Goal: Task Accomplishment & Management: Use online tool/utility

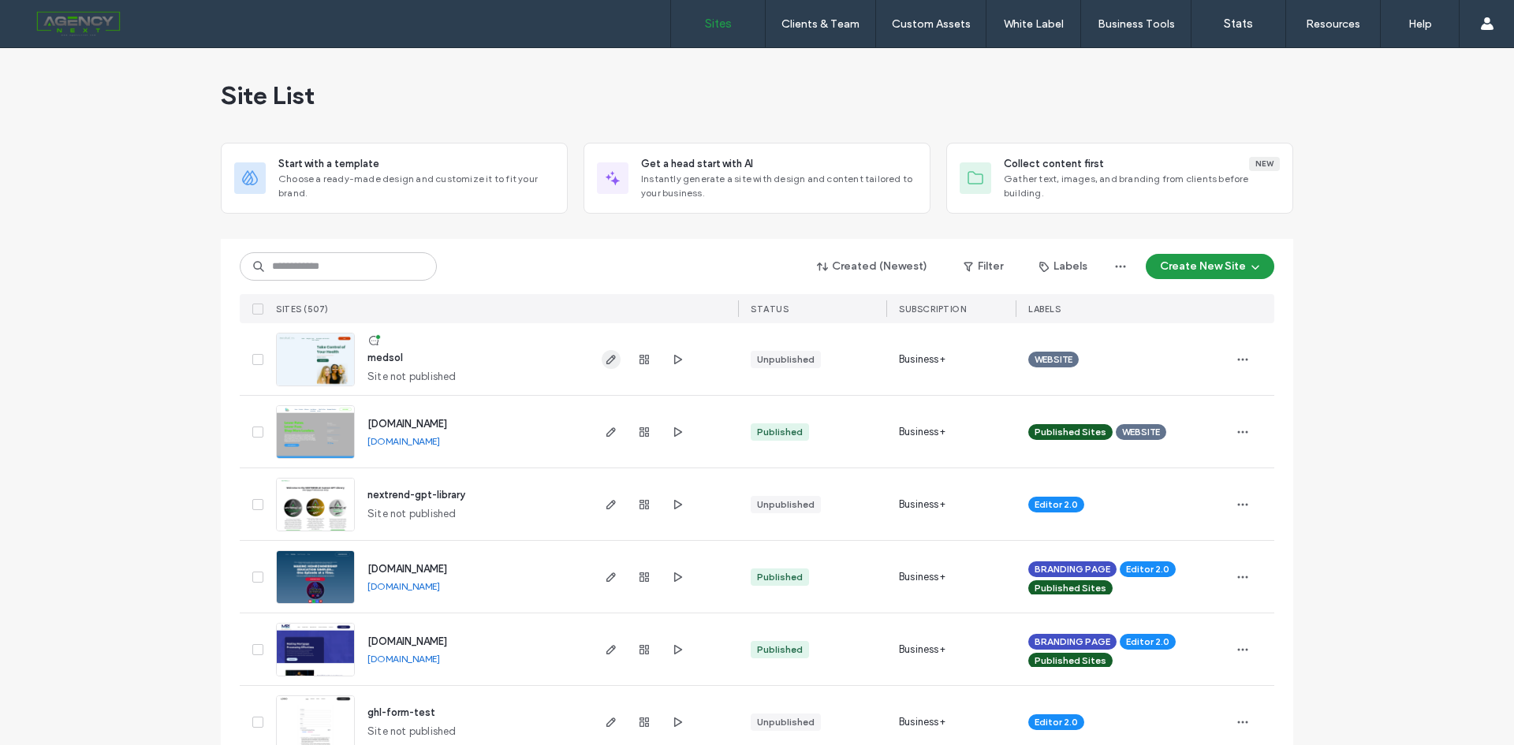
click at [613, 359] on span "button" at bounding box center [611, 359] width 19 height 19
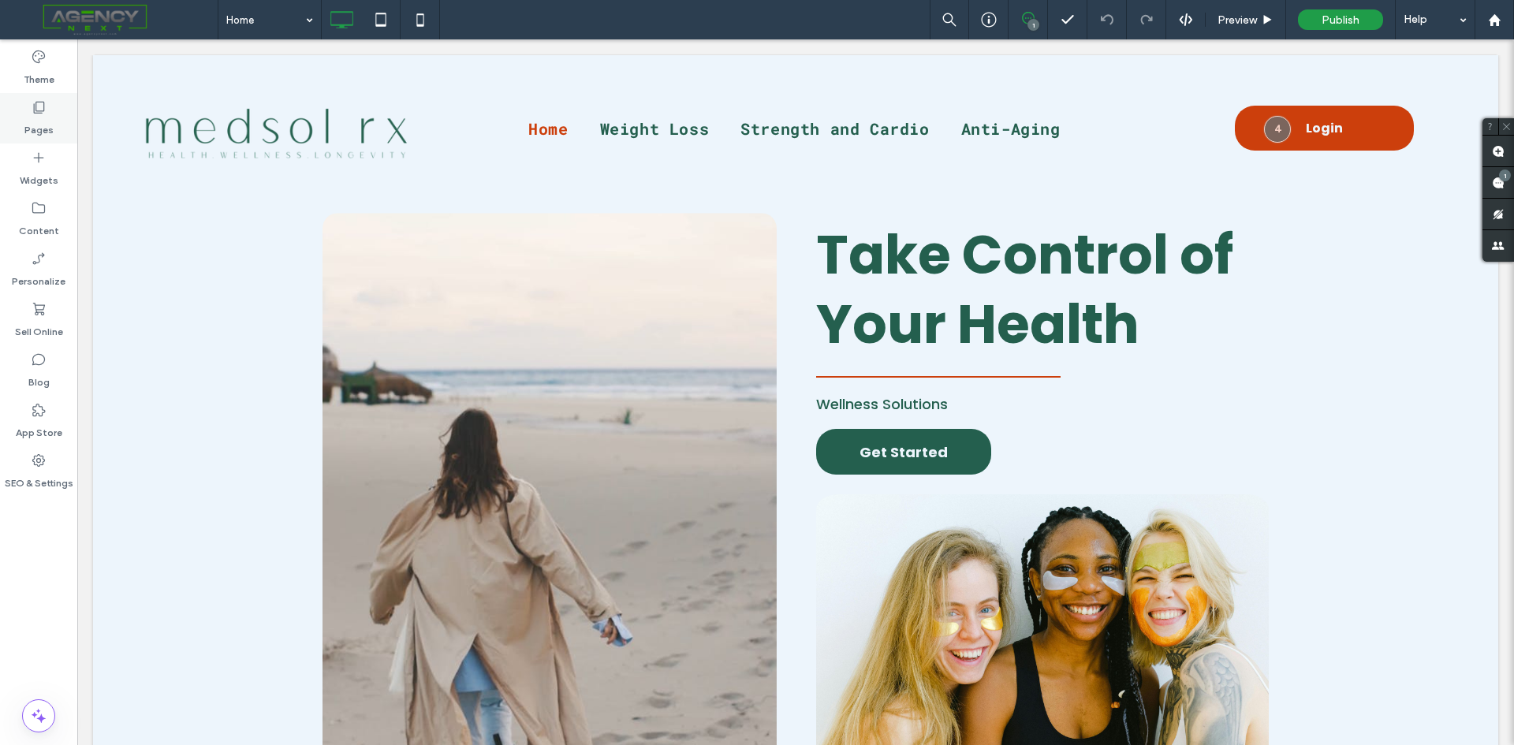
click at [63, 123] on div "Pages" at bounding box center [38, 118] width 77 height 50
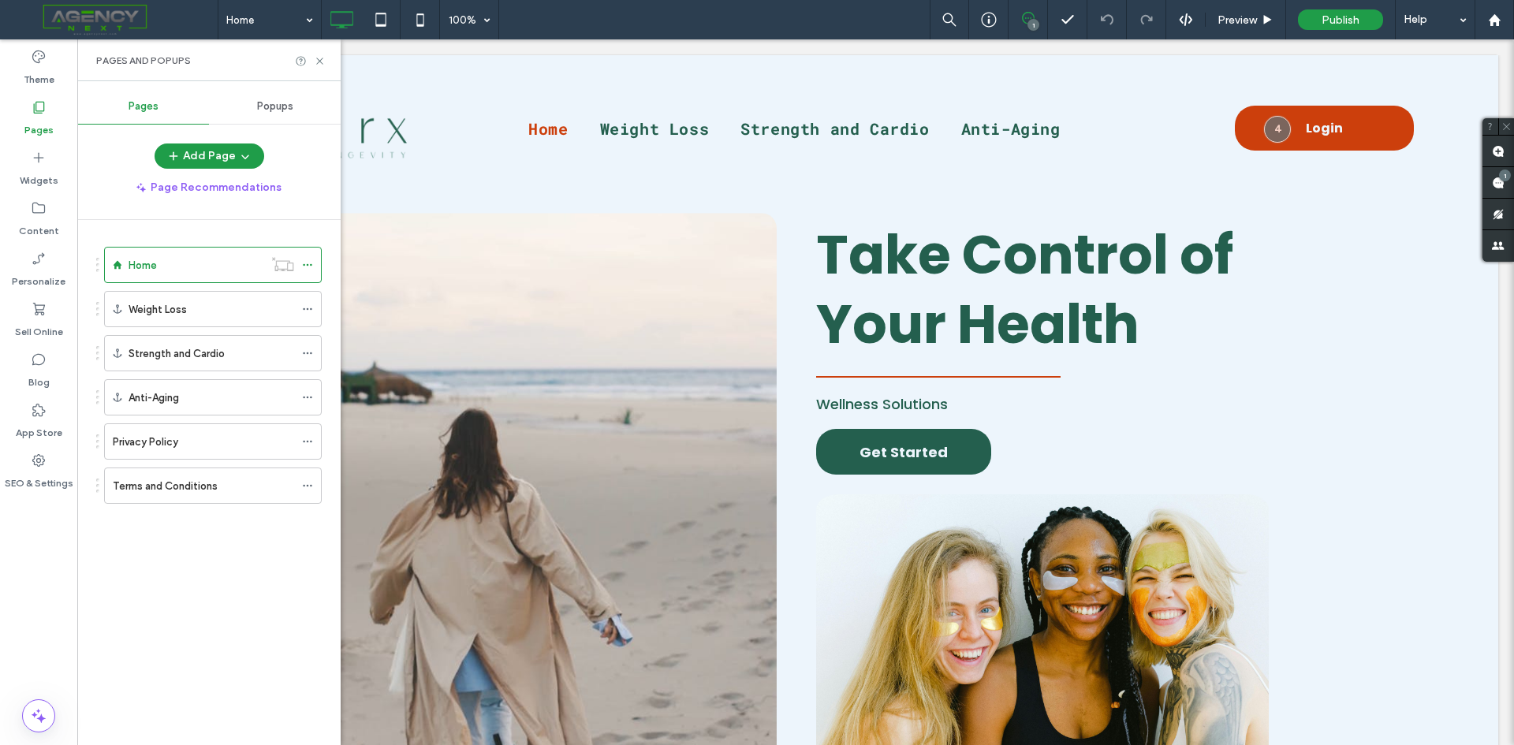
click at [288, 106] on span "Popups" at bounding box center [275, 106] width 36 height 13
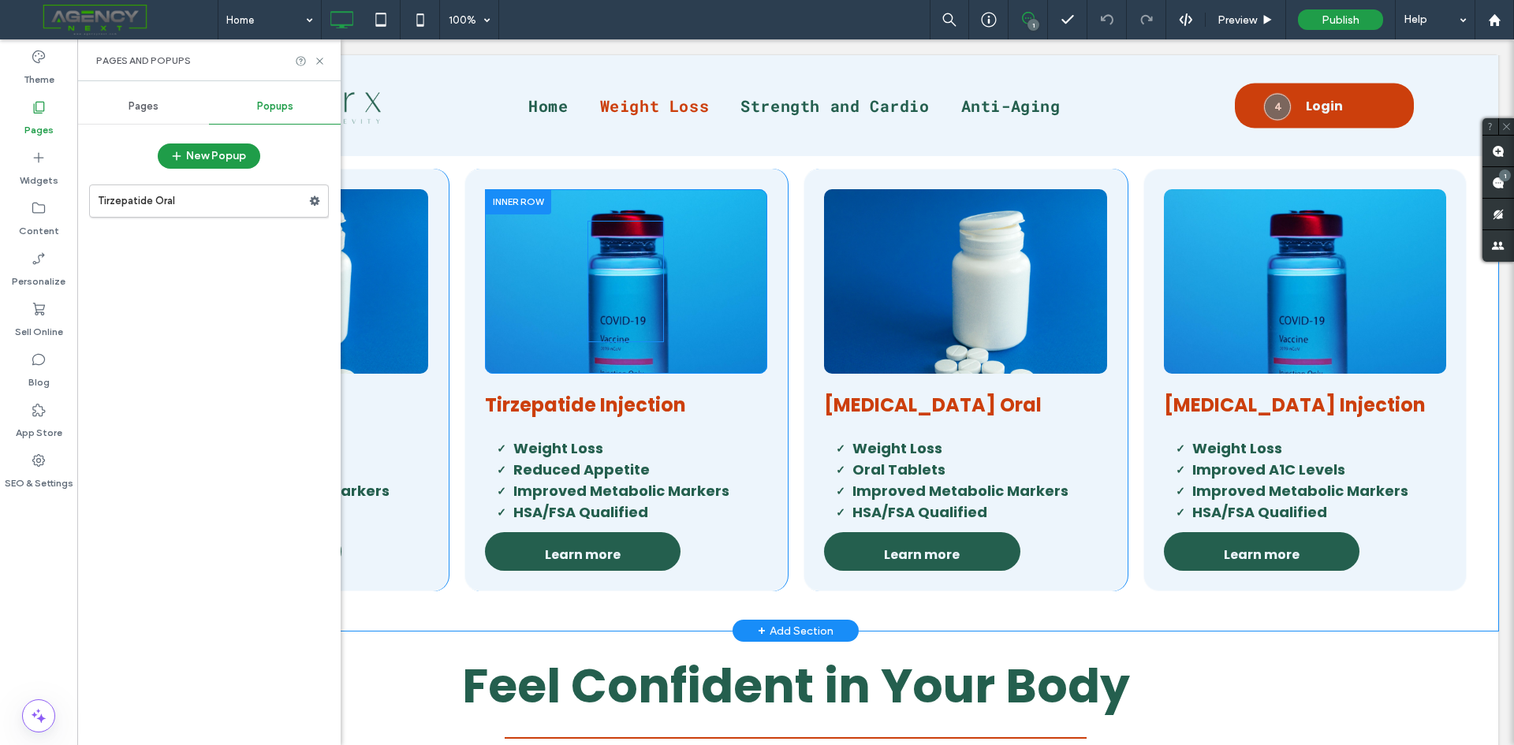
scroll to position [946, 0]
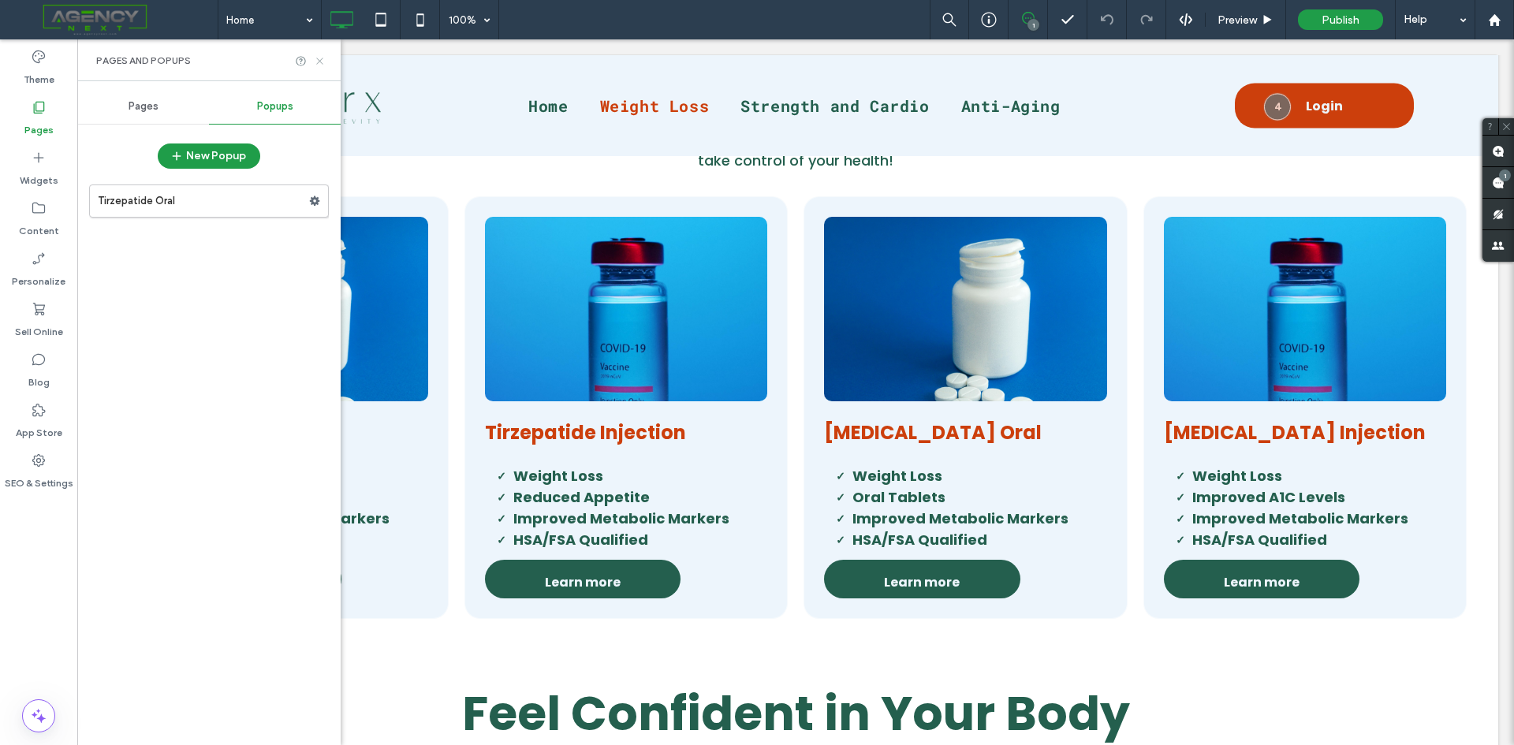
click at [325, 65] on div "Pages and Popups" at bounding box center [208, 60] width 263 height 42
click at [323, 64] on icon at bounding box center [320, 61] width 12 height 12
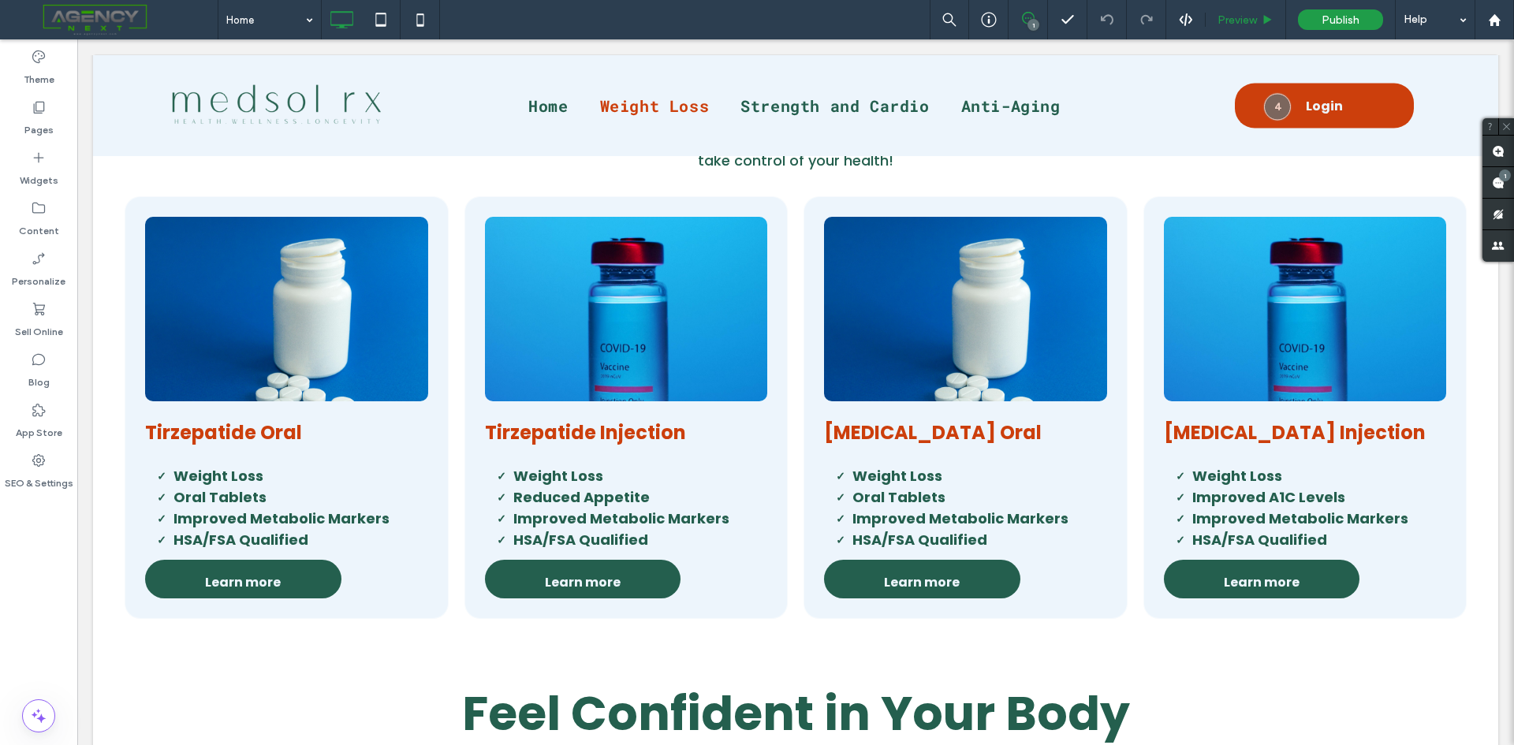
click at [1232, 32] on div "Preview" at bounding box center [1246, 19] width 80 height 39
click at [1230, 17] on span "Preview" at bounding box center [1236, 19] width 39 height 13
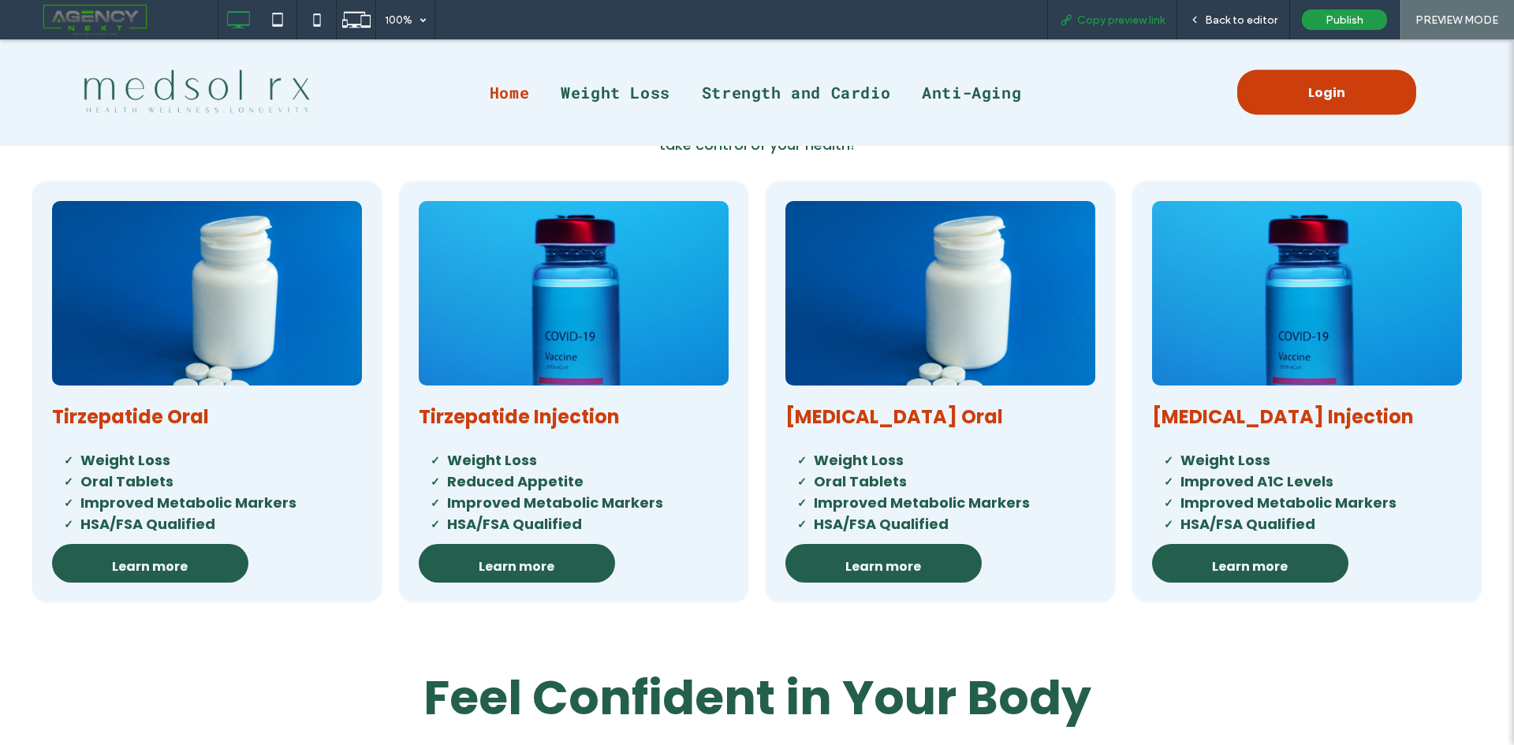
click at [1098, 17] on span "Copy preview link" at bounding box center [1121, 19] width 88 height 13
click at [1221, 18] on span "Back to editor" at bounding box center [1241, 19] width 73 height 13
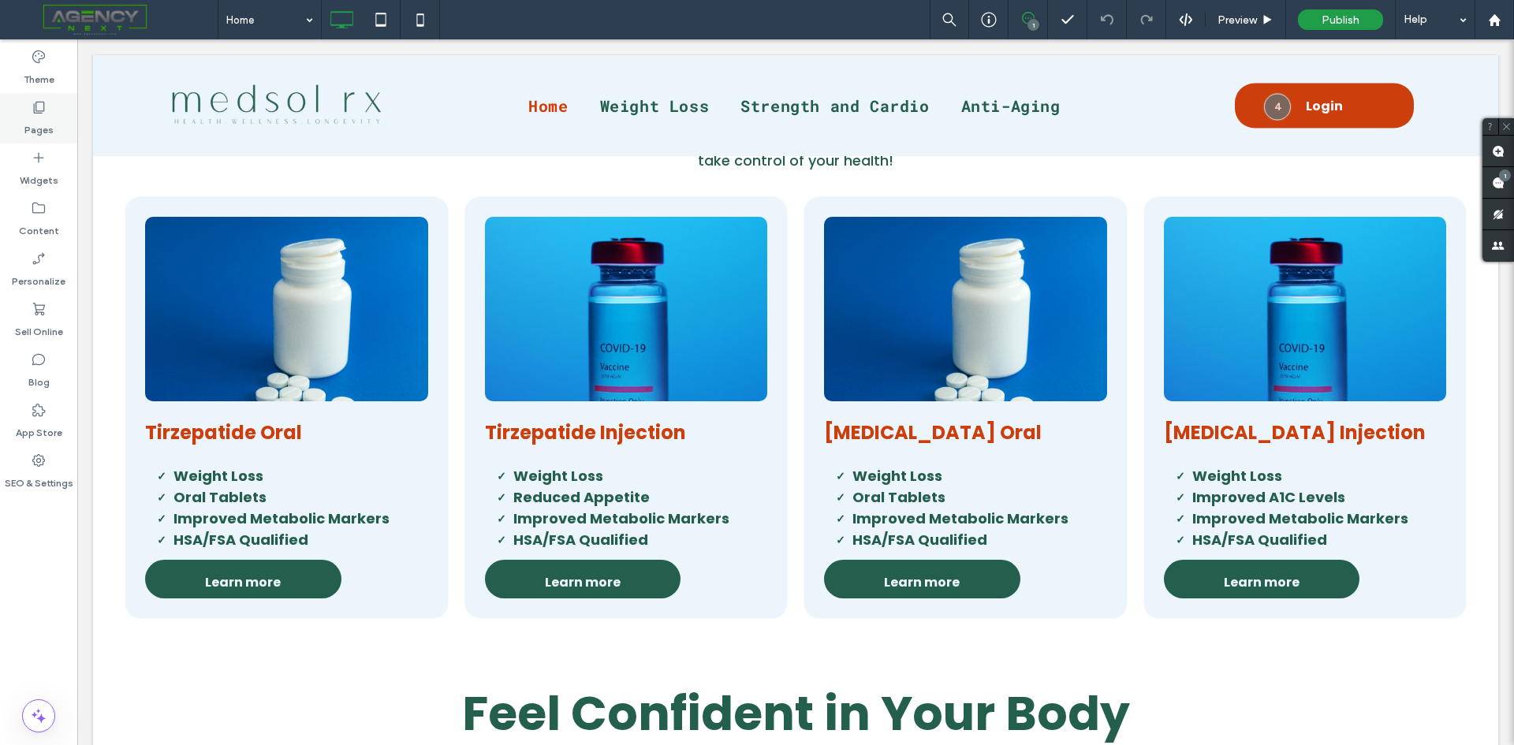
click at [54, 124] on div "Pages" at bounding box center [38, 118] width 77 height 50
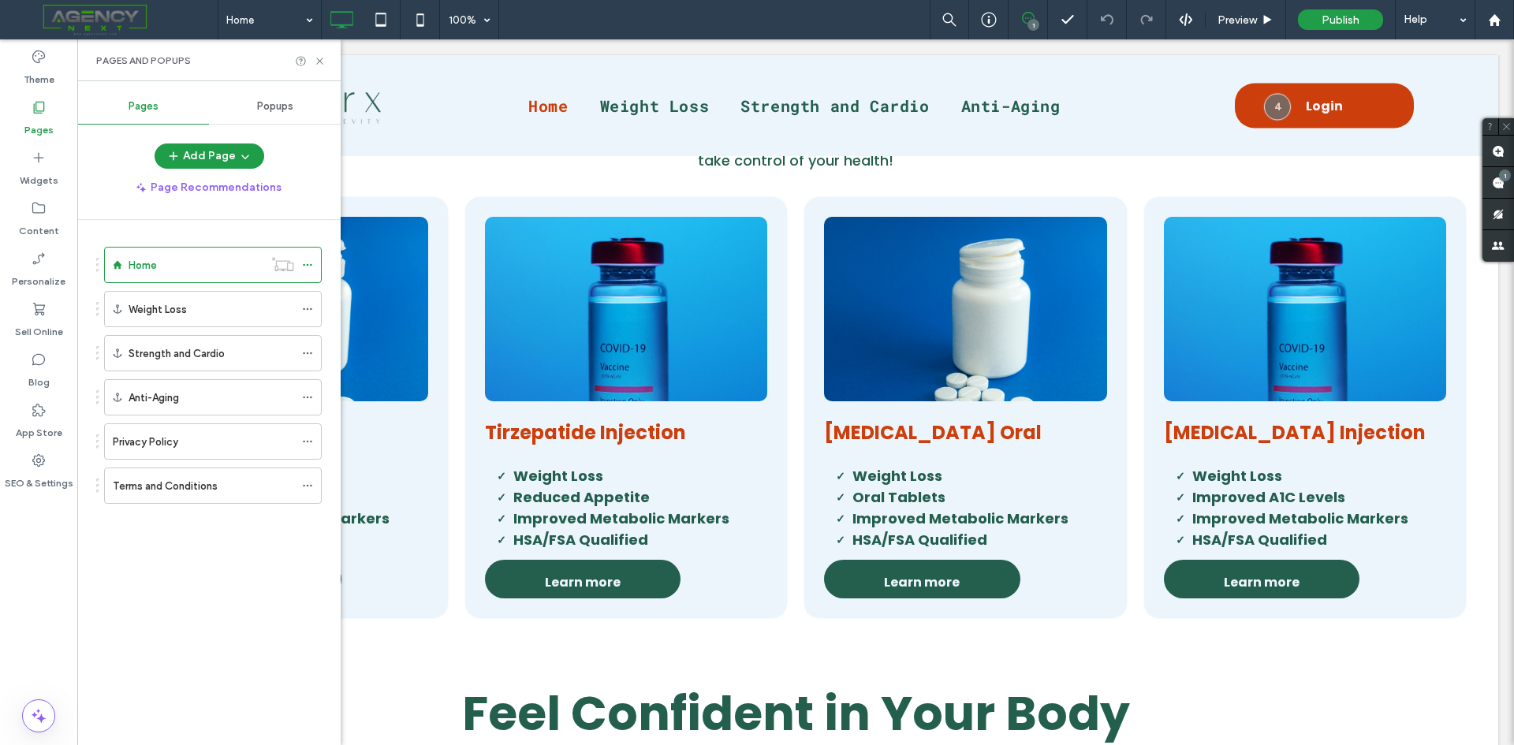
click at [262, 114] on div "Popups" at bounding box center [275, 106] width 132 height 35
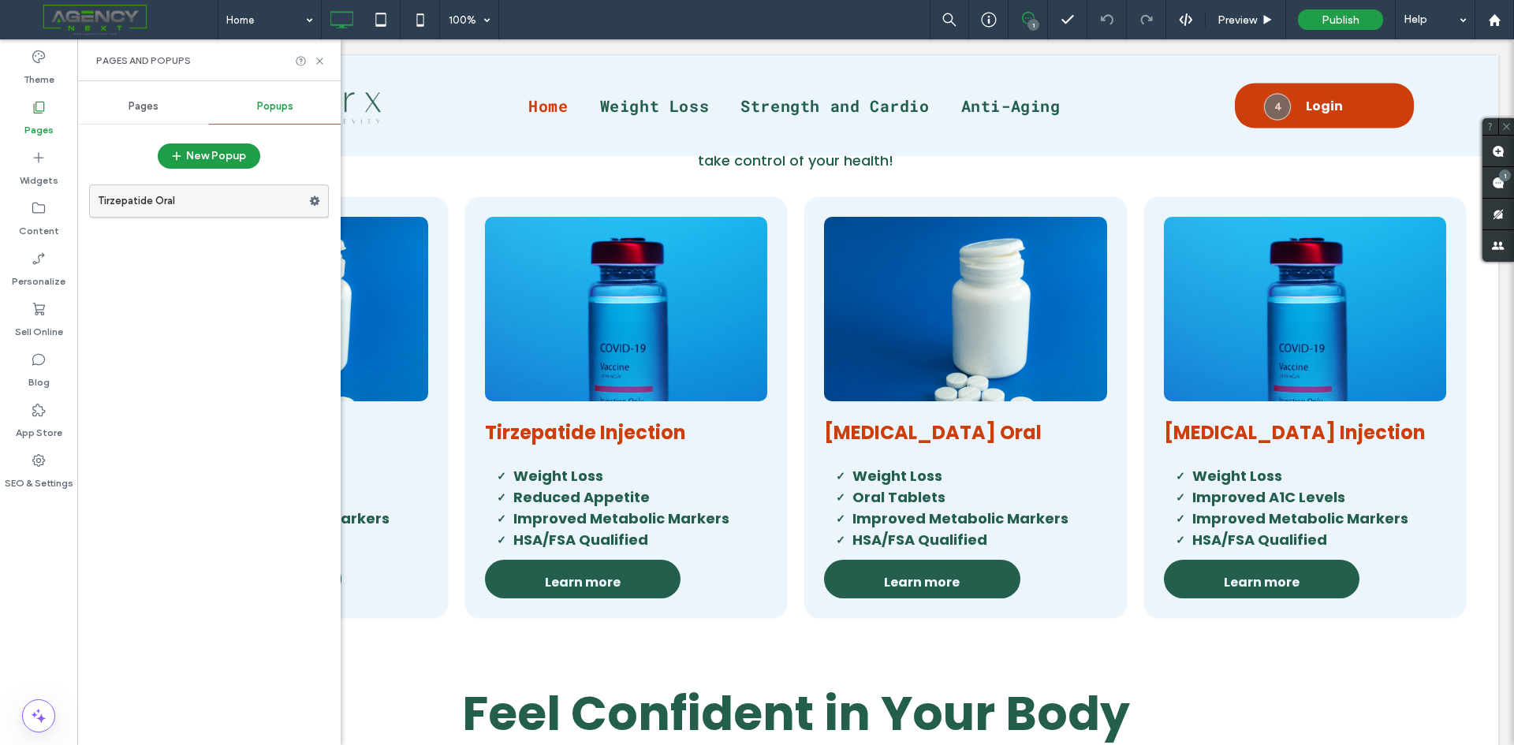
click at [314, 202] on icon at bounding box center [314, 201] width 11 height 11
click at [399, 238] on span "Duplicate" at bounding box center [392, 233] width 50 height 13
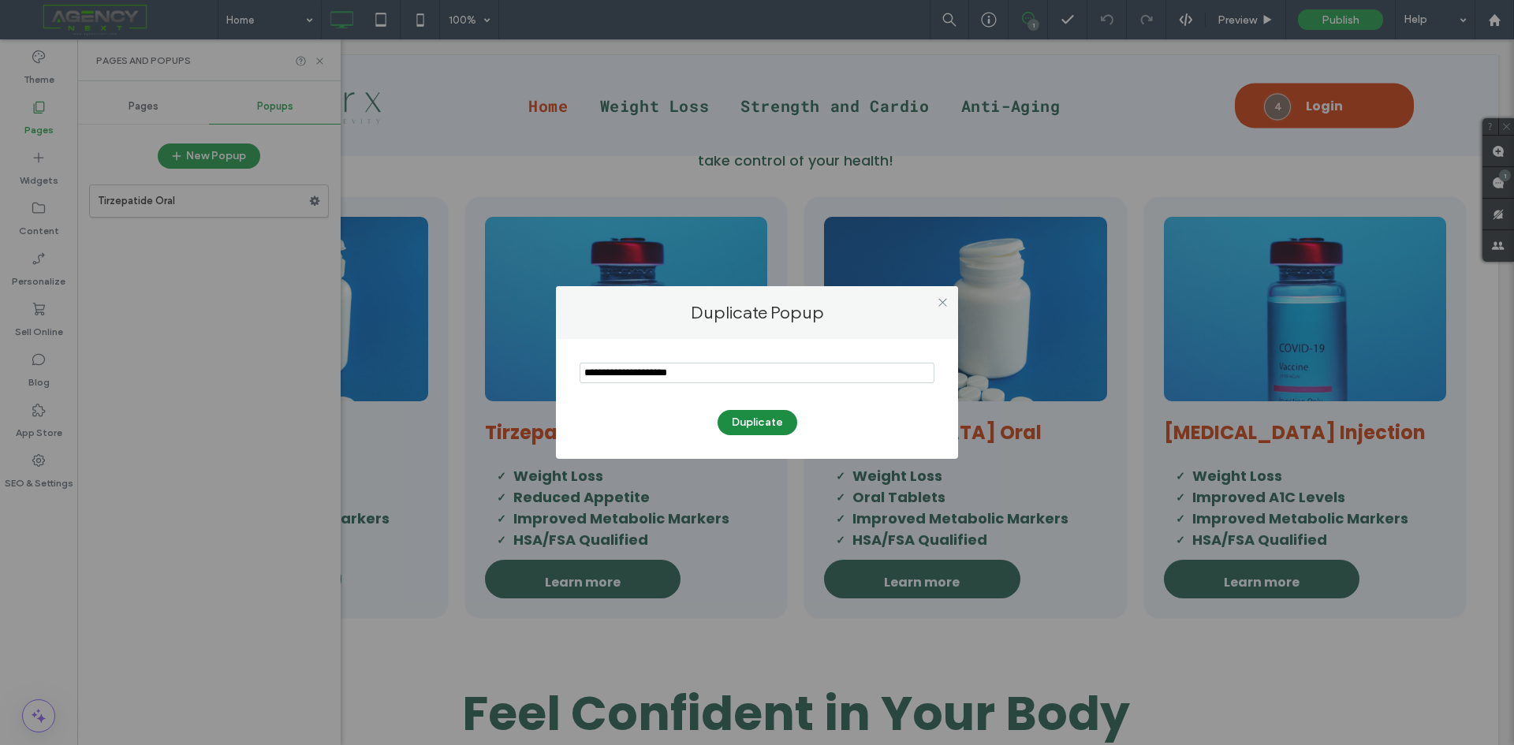
type input "**********"
click at [758, 417] on button "Duplicate" at bounding box center [757, 422] width 80 height 25
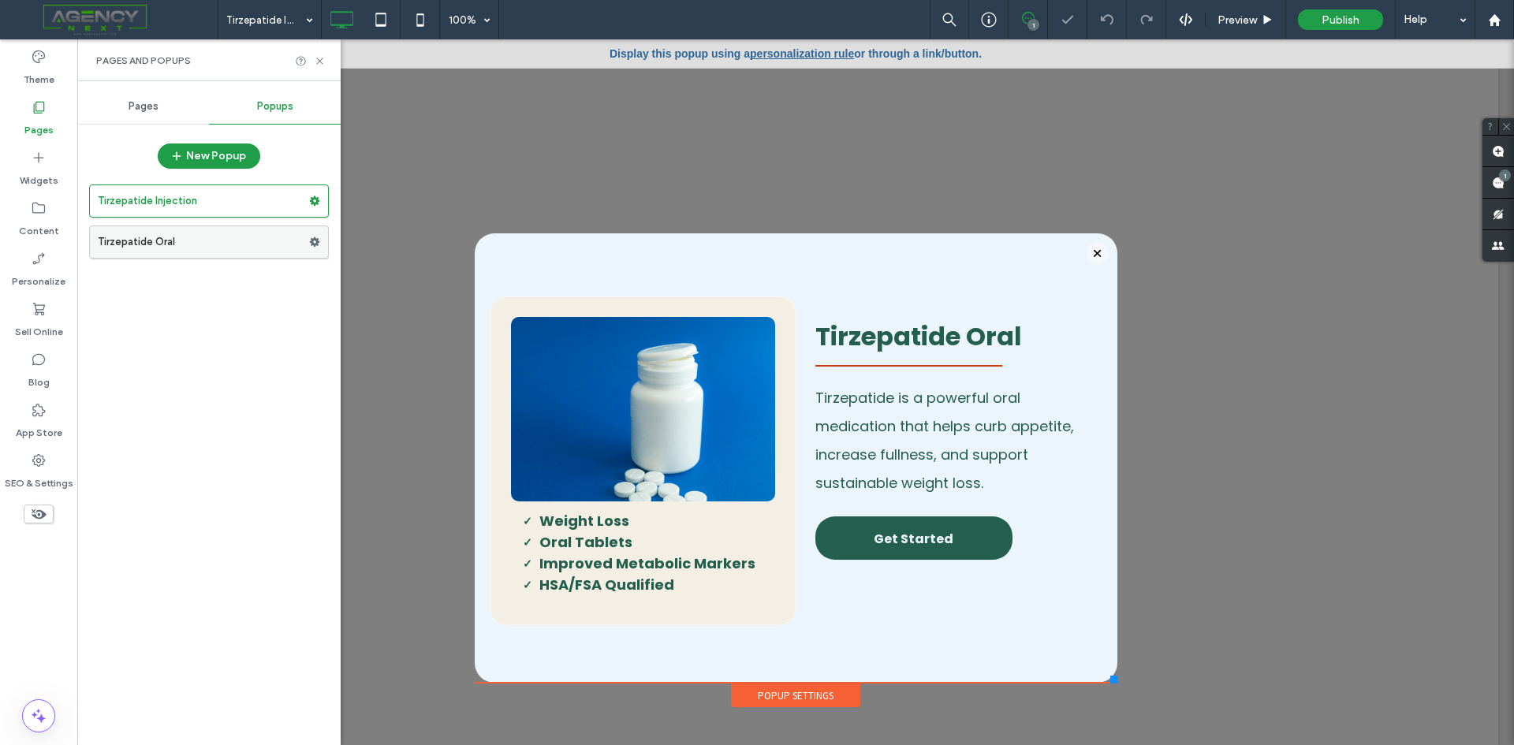
drag, startPoint x: 152, startPoint y: 204, endPoint x: 147, endPoint y: 253, distance: 49.1
click at [147, 253] on div "Tirzepatide Injection Tirzepatide Oral" at bounding box center [209, 218] width 240 height 82
click at [315, 243] on icon at bounding box center [314, 242] width 11 height 11
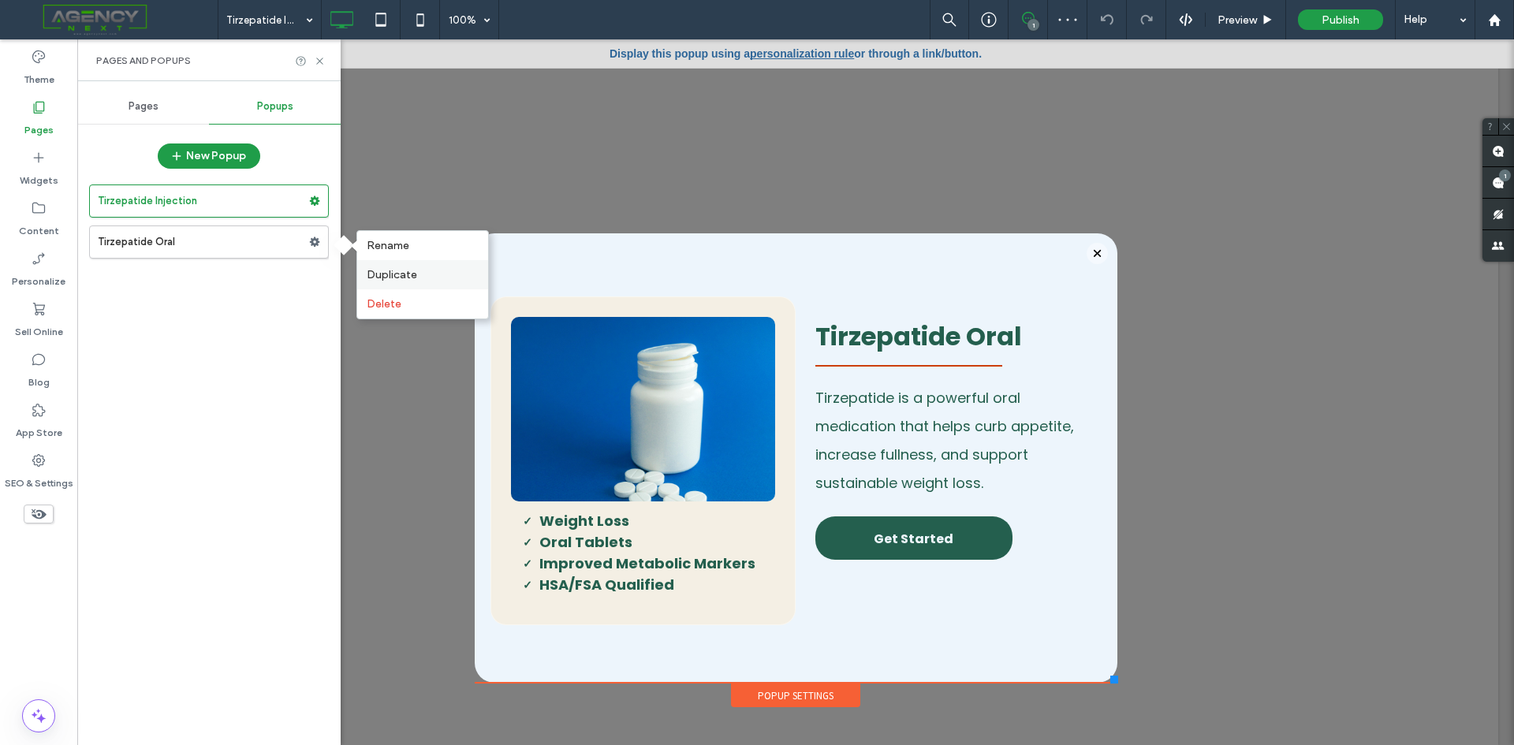
click at [393, 276] on span "Duplicate" at bounding box center [392, 274] width 50 height 13
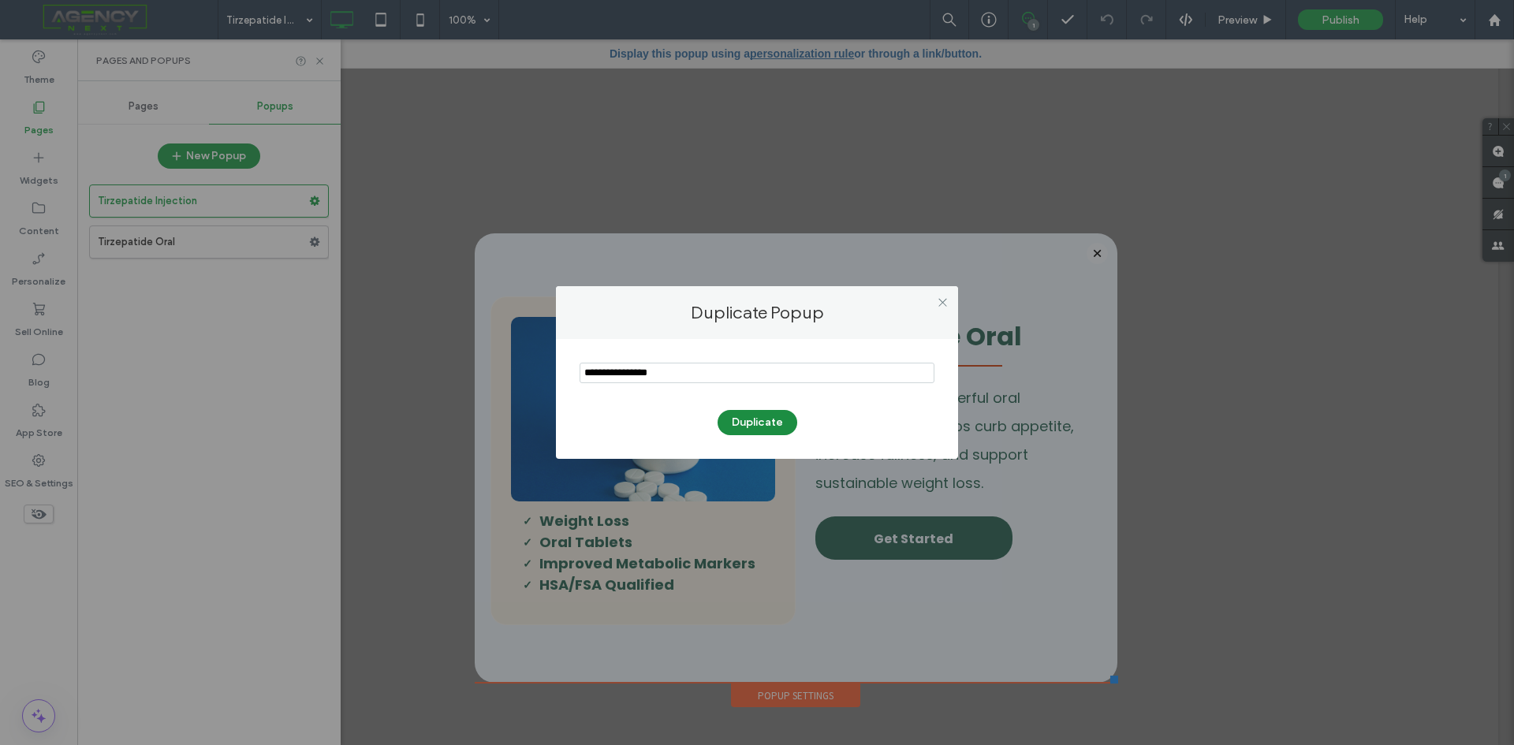
type input "**********"
click at [745, 420] on button "Duplicate" at bounding box center [757, 422] width 80 height 25
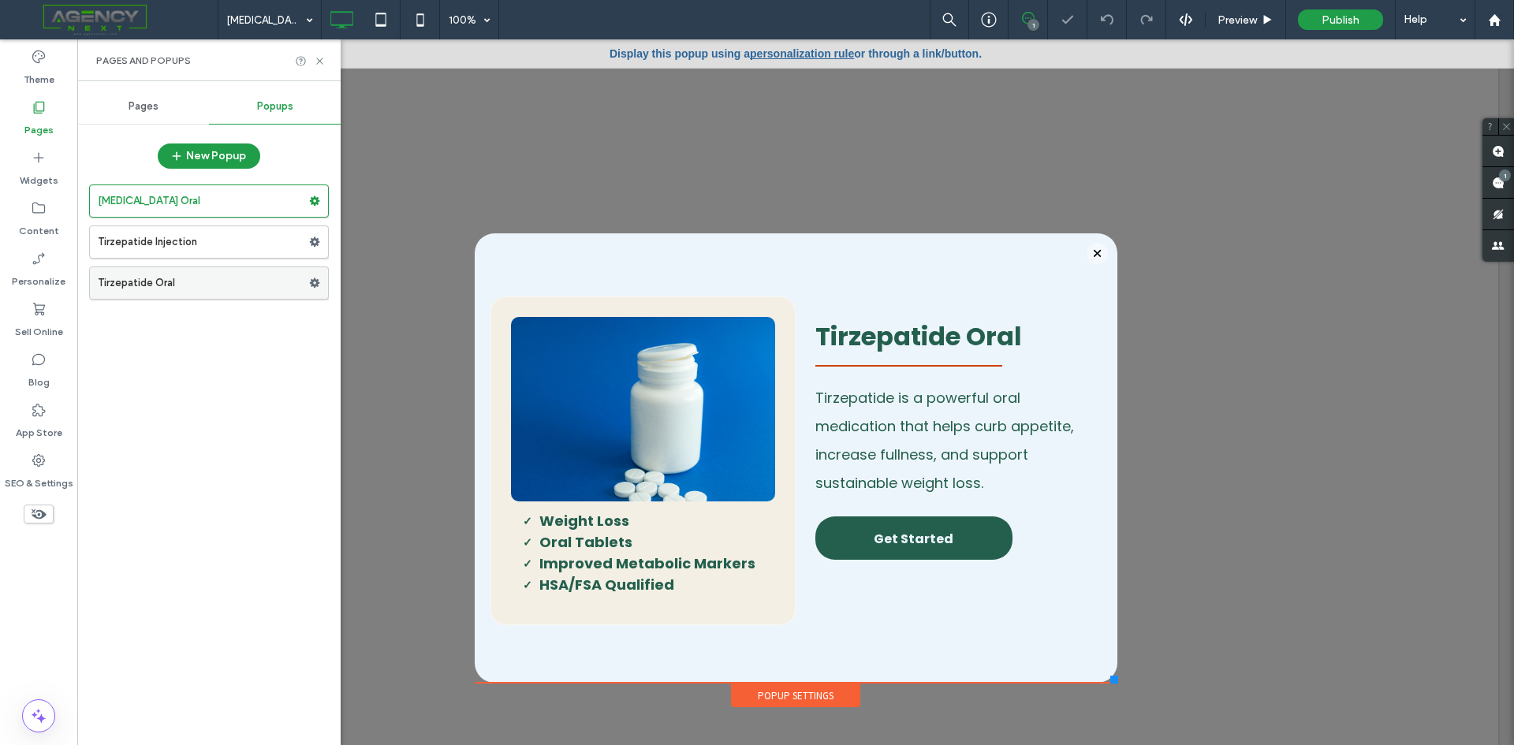
click at [315, 284] on icon at bounding box center [314, 283] width 11 height 11
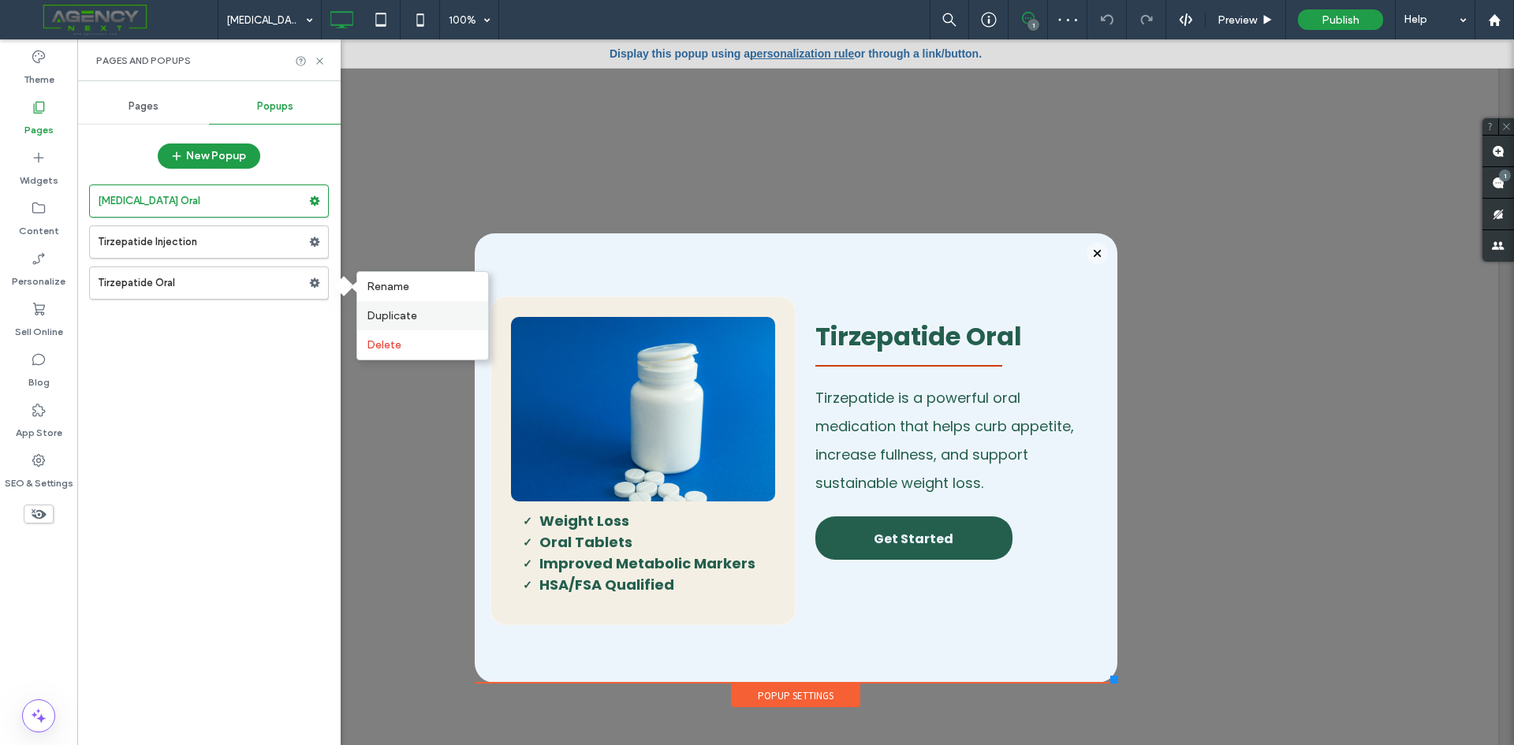
click at [401, 318] on span "Duplicate" at bounding box center [392, 315] width 50 height 13
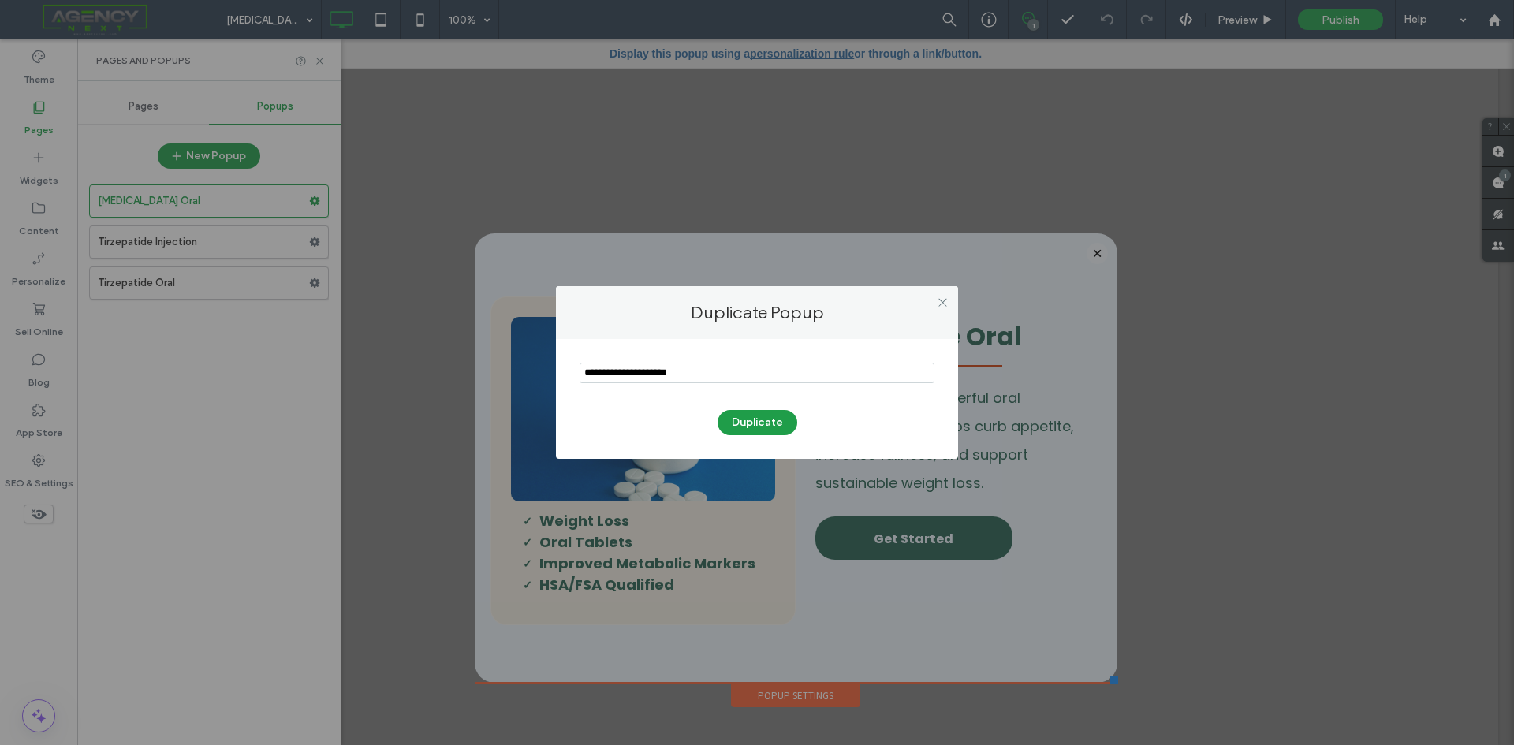
type input "**********"
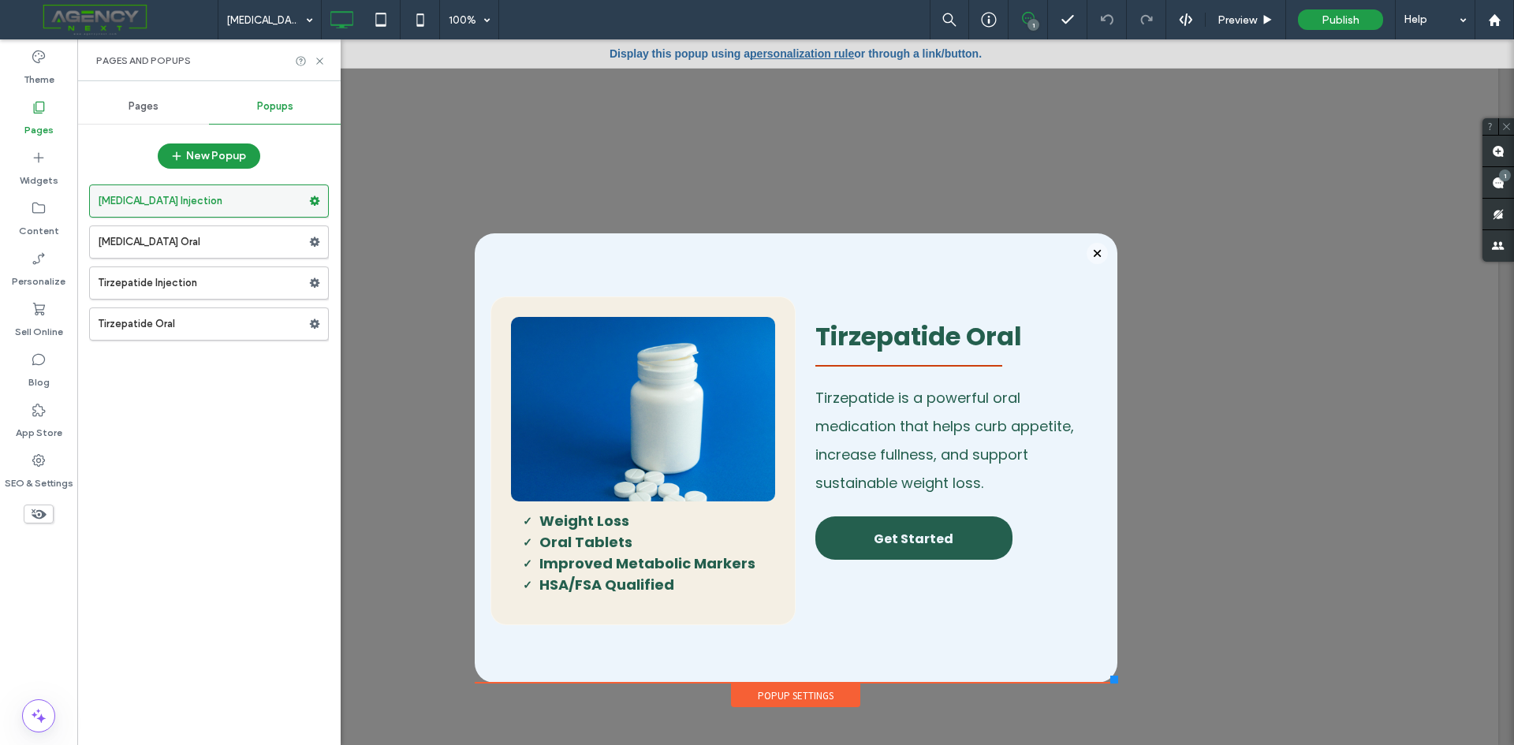
click at [315, 199] on use at bounding box center [315, 200] width 10 height 9
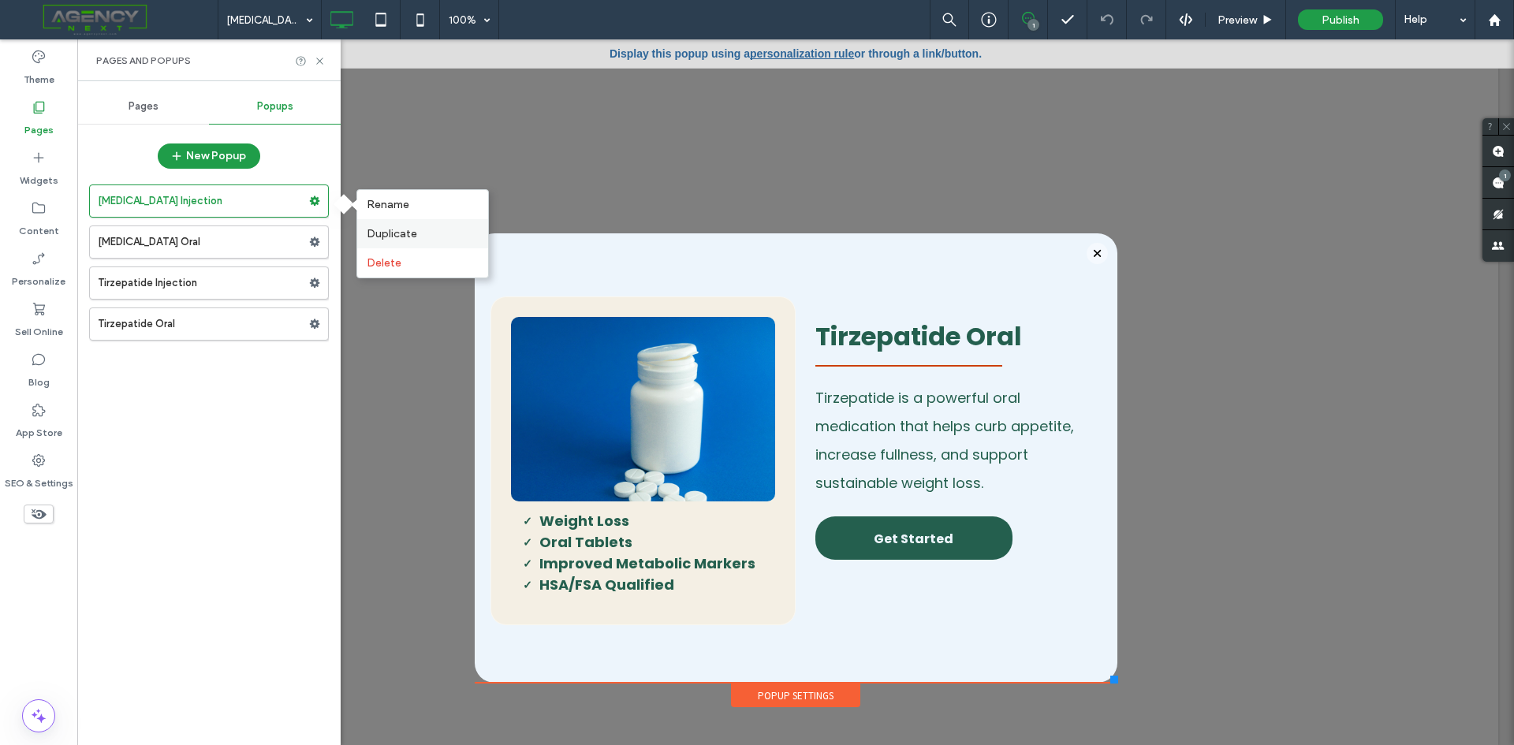
click at [389, 222] on div "Duplicate" at bounding box center [422, 233] width 131 height 29
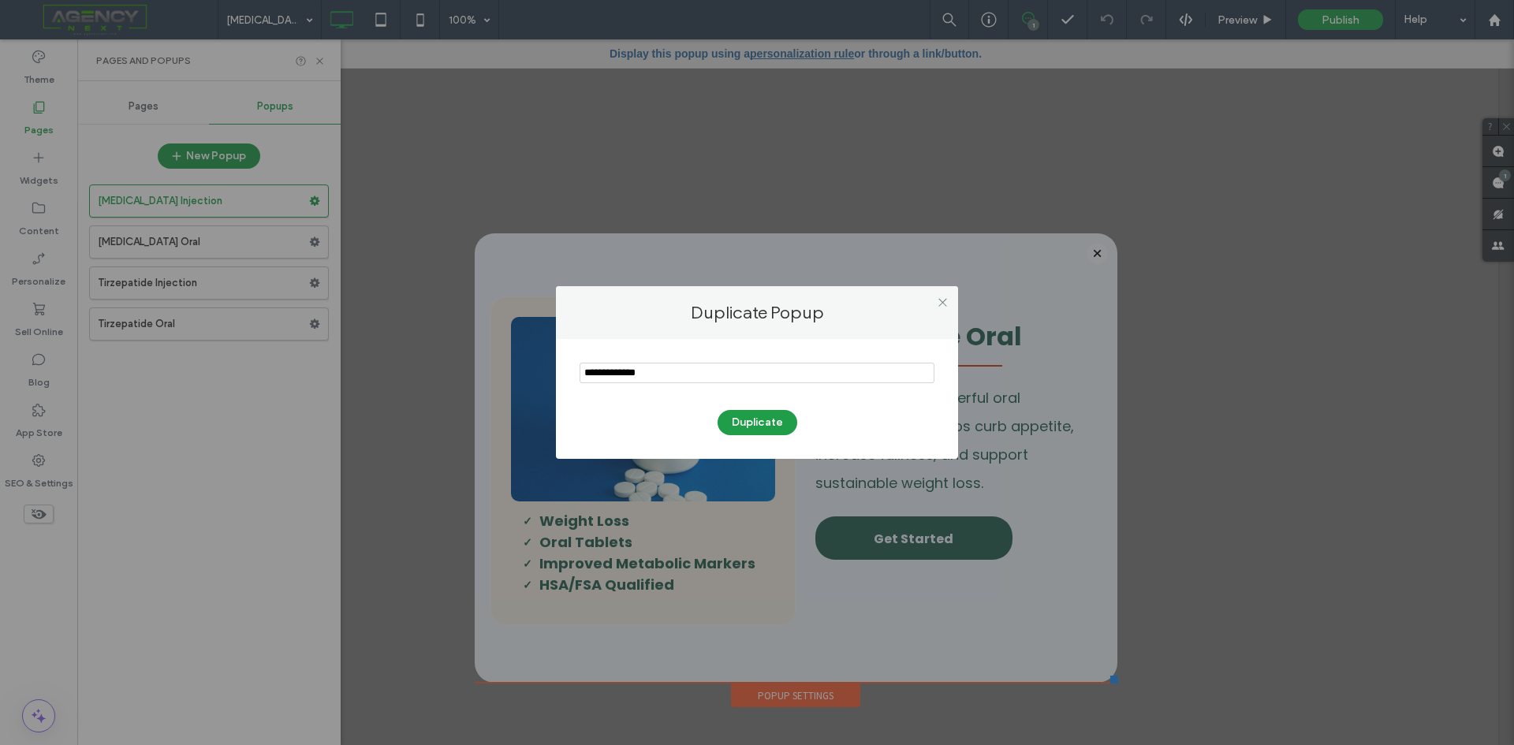
type input "**********"
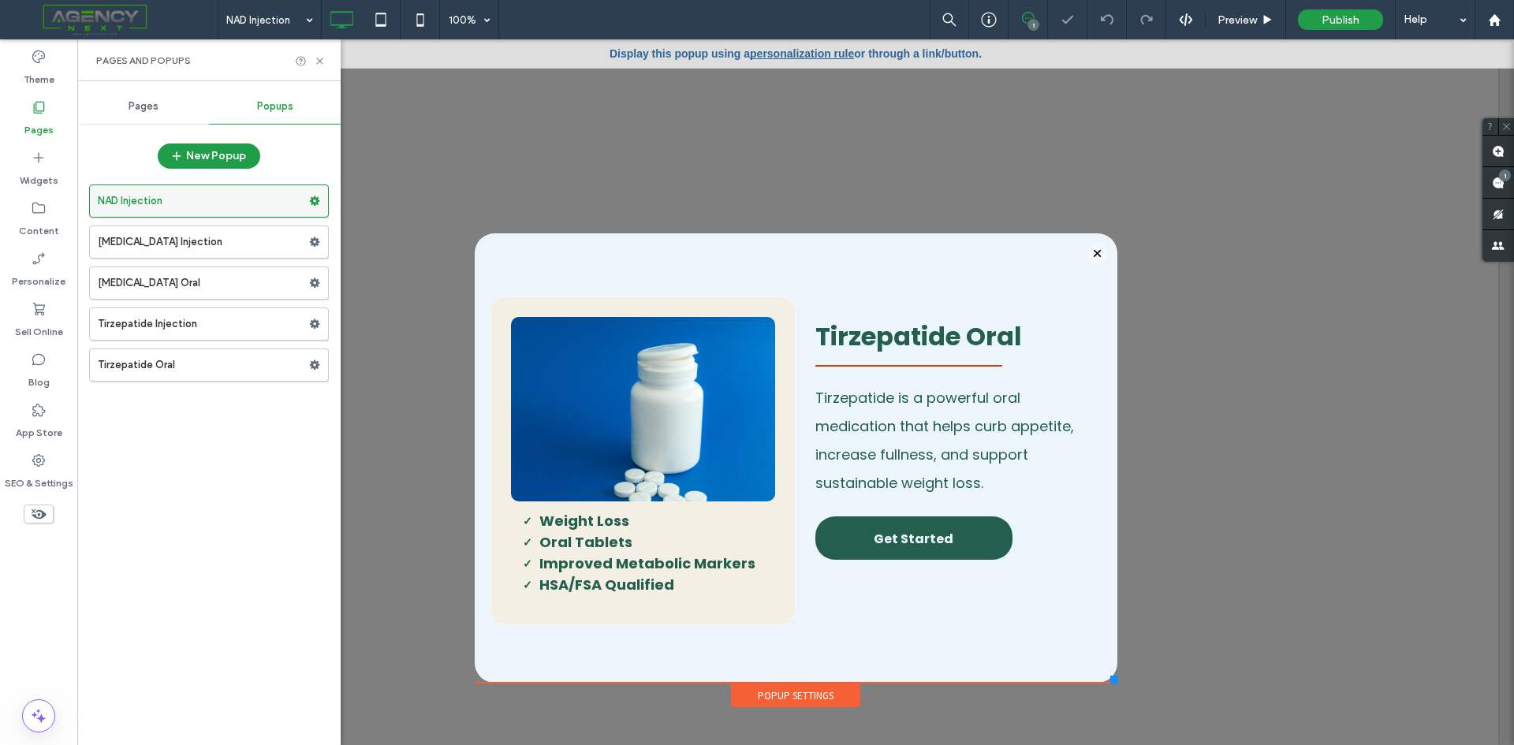
click at [313, 202] on use at bounding box center [315, 200] width 10 height 9
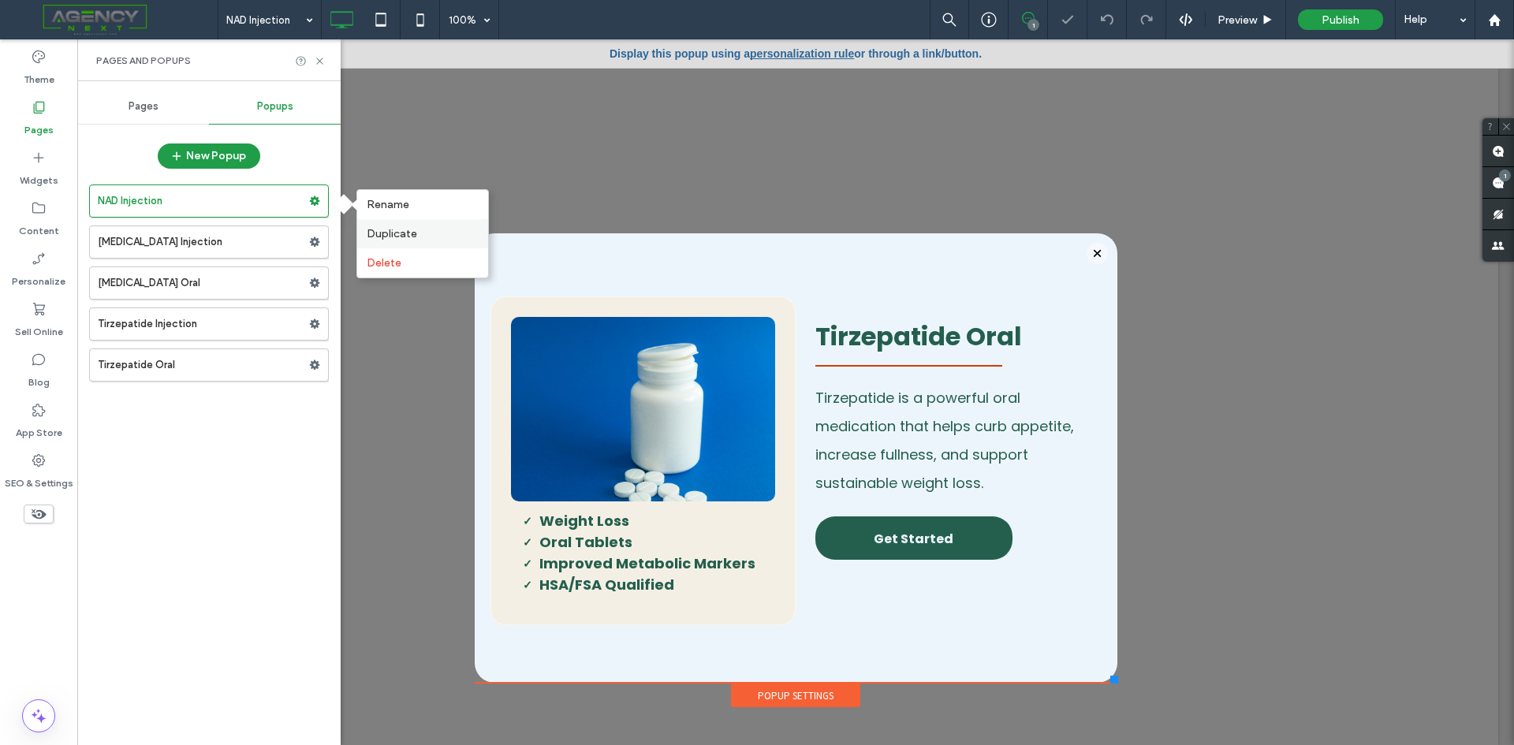
click at [377, 227] on span "Duplicate" at bounding box center [392, 233] width 50 height 13
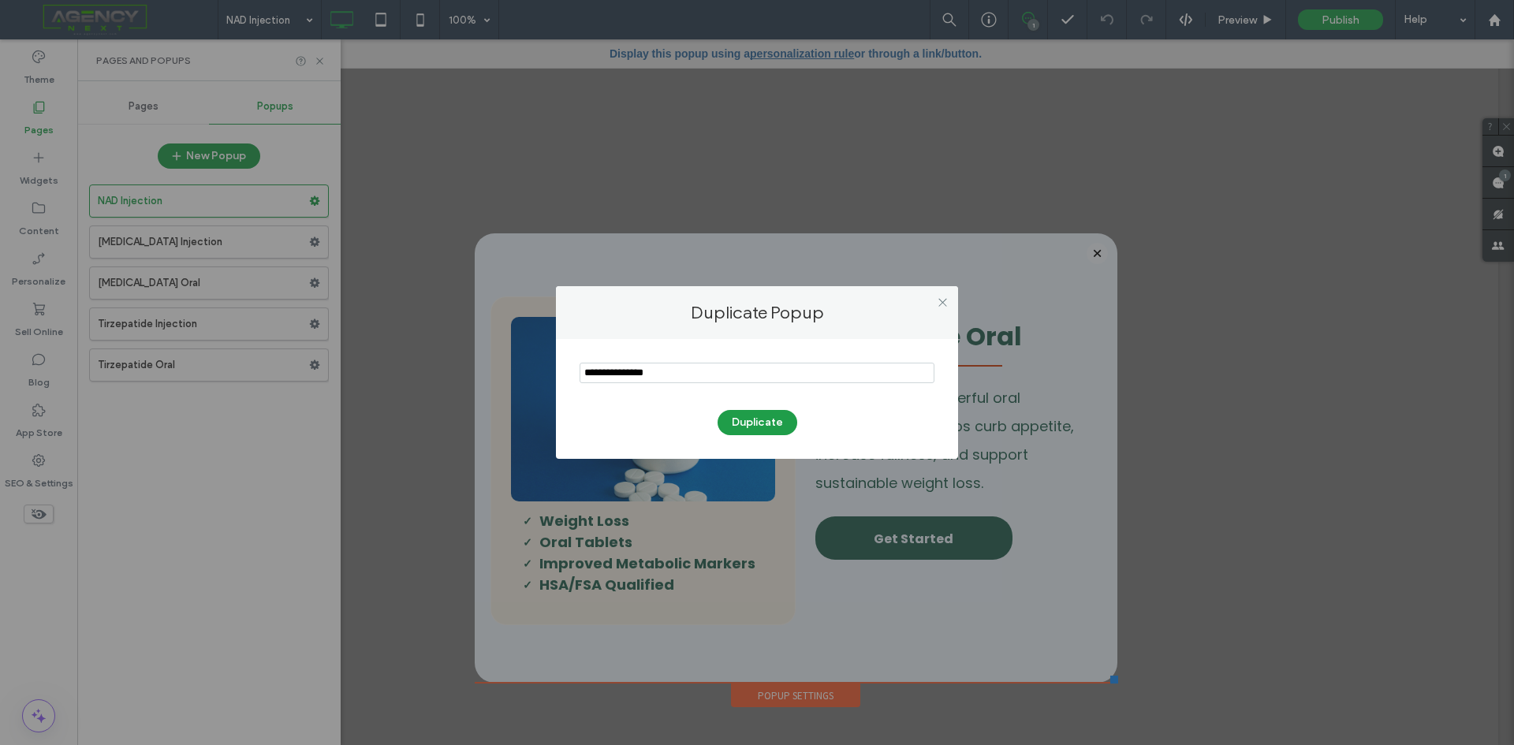
type input "**********"
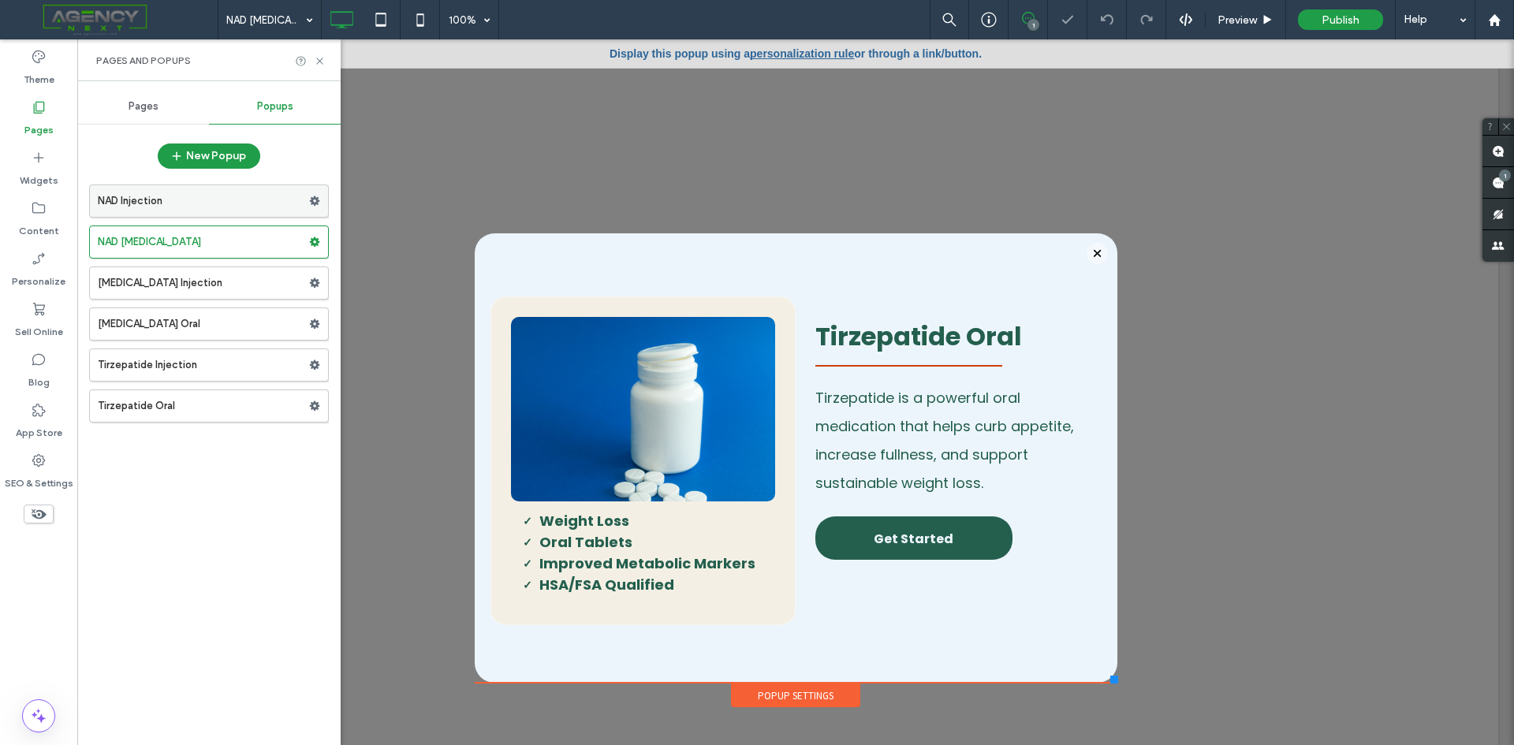
click at [314, 203] on use at bounding box center [315, 200] width 10 height 9
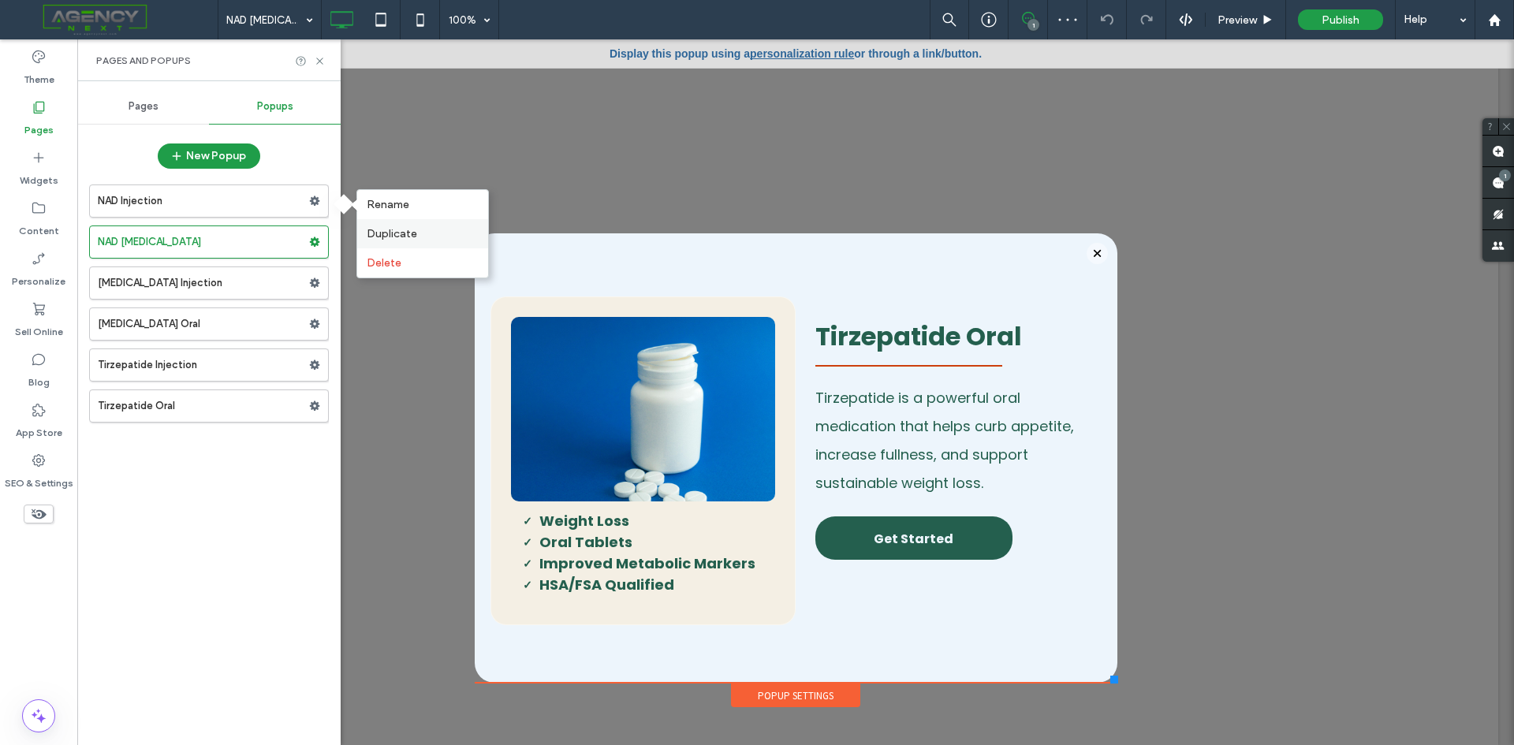
click at [361, 231] on div "Duplicate" at bounding box center [422, 233] width 131 height 29
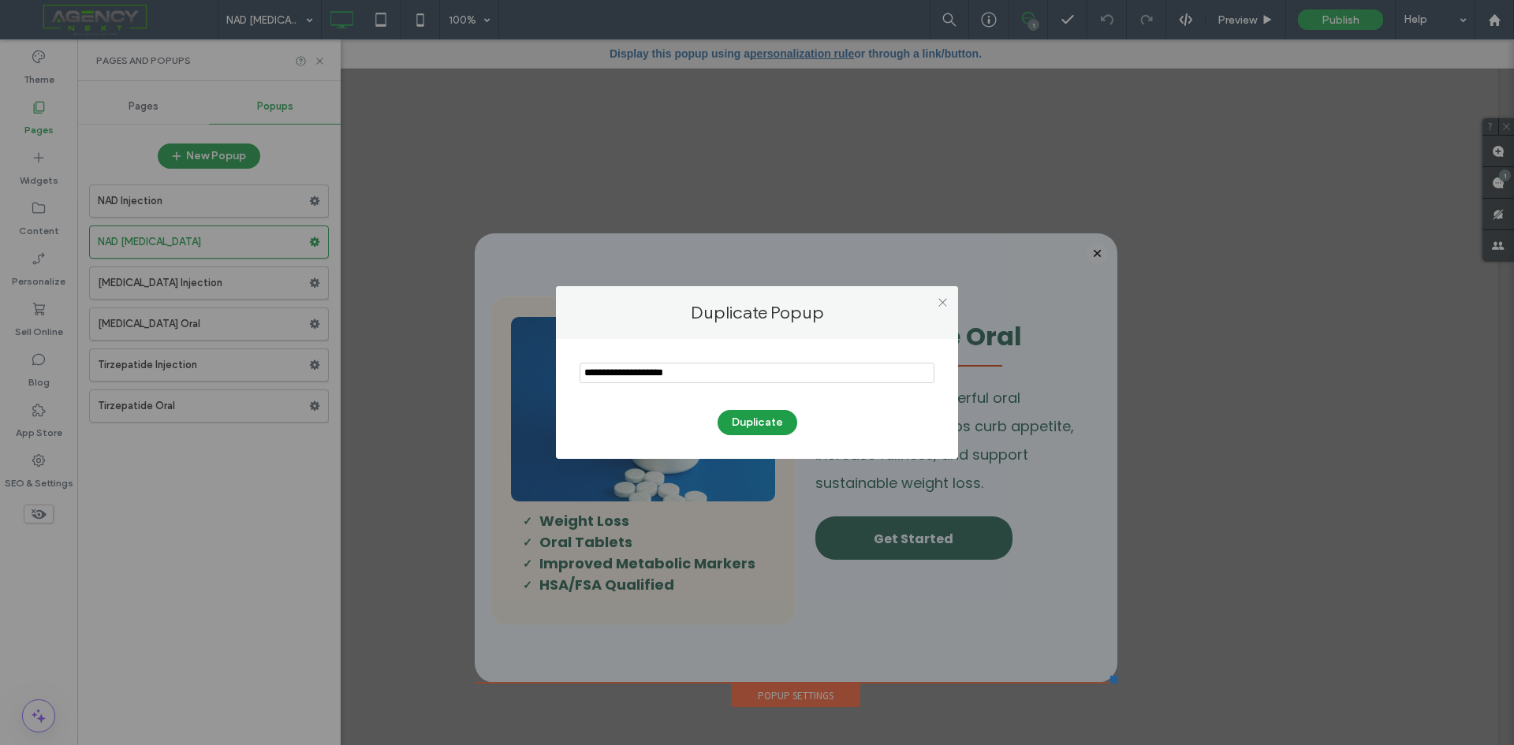
type input "**********"
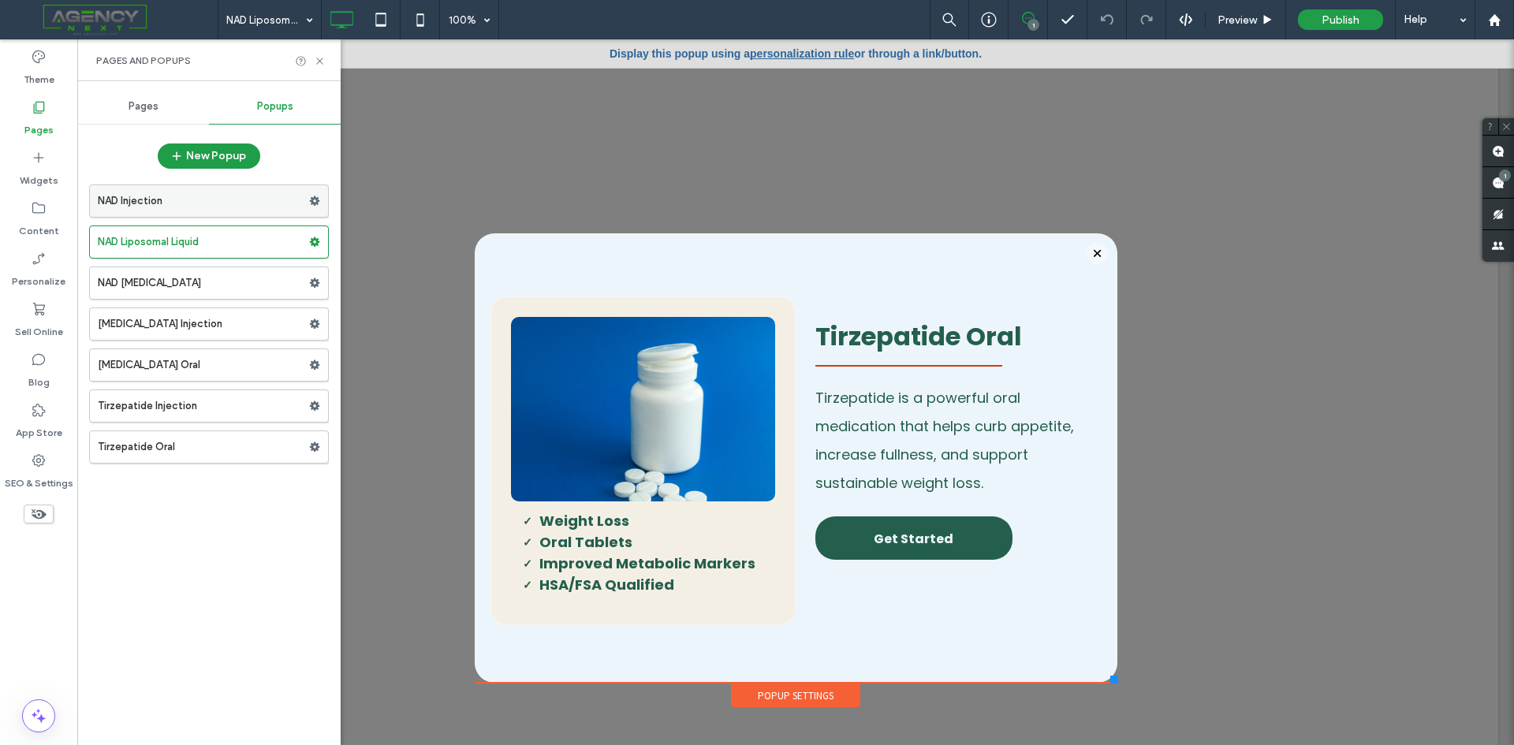
click at [315, 203] on use at bounding box center [315, 200] width 10 height 9
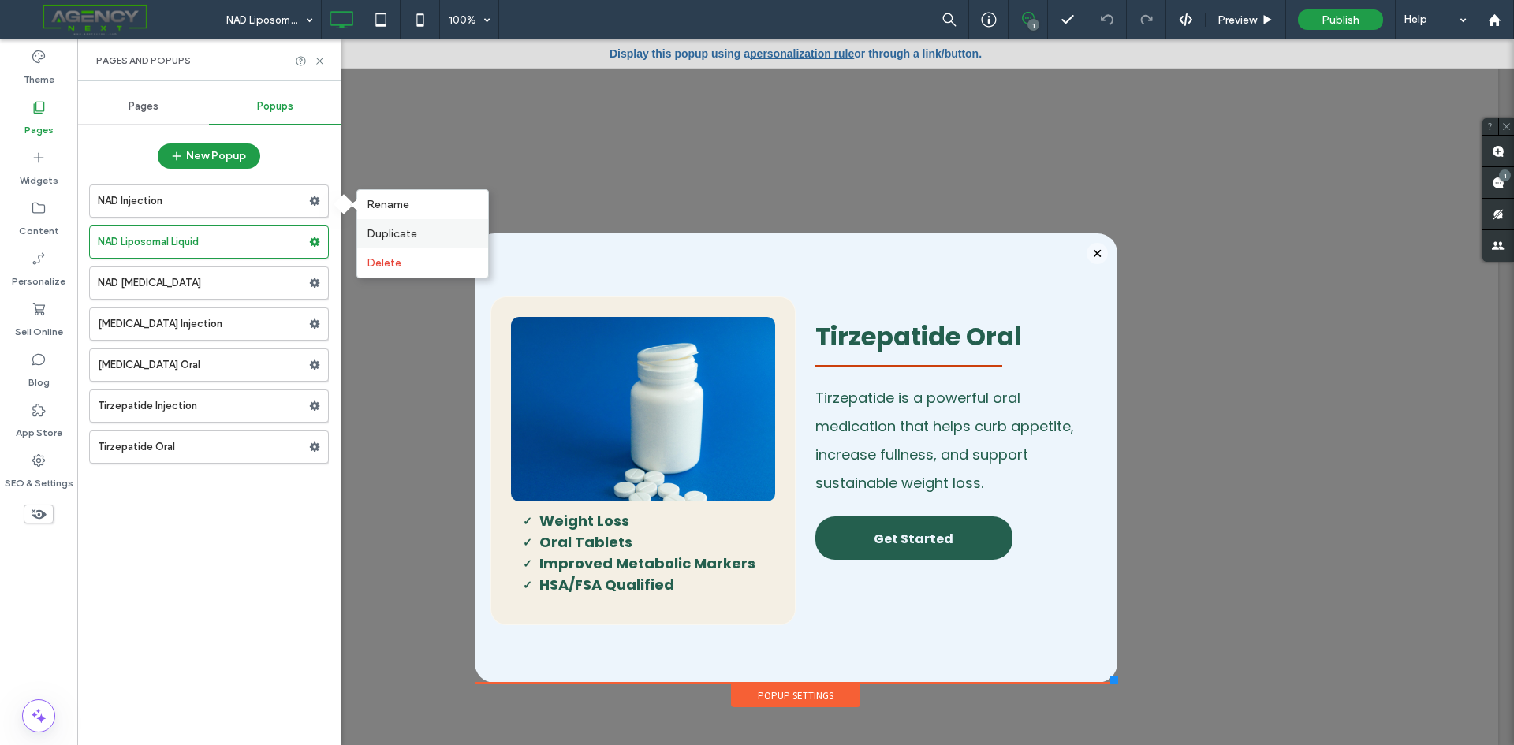
click at [413, 236] on span "Duplicate" at bounding box center [392, 233] width 50 height 13
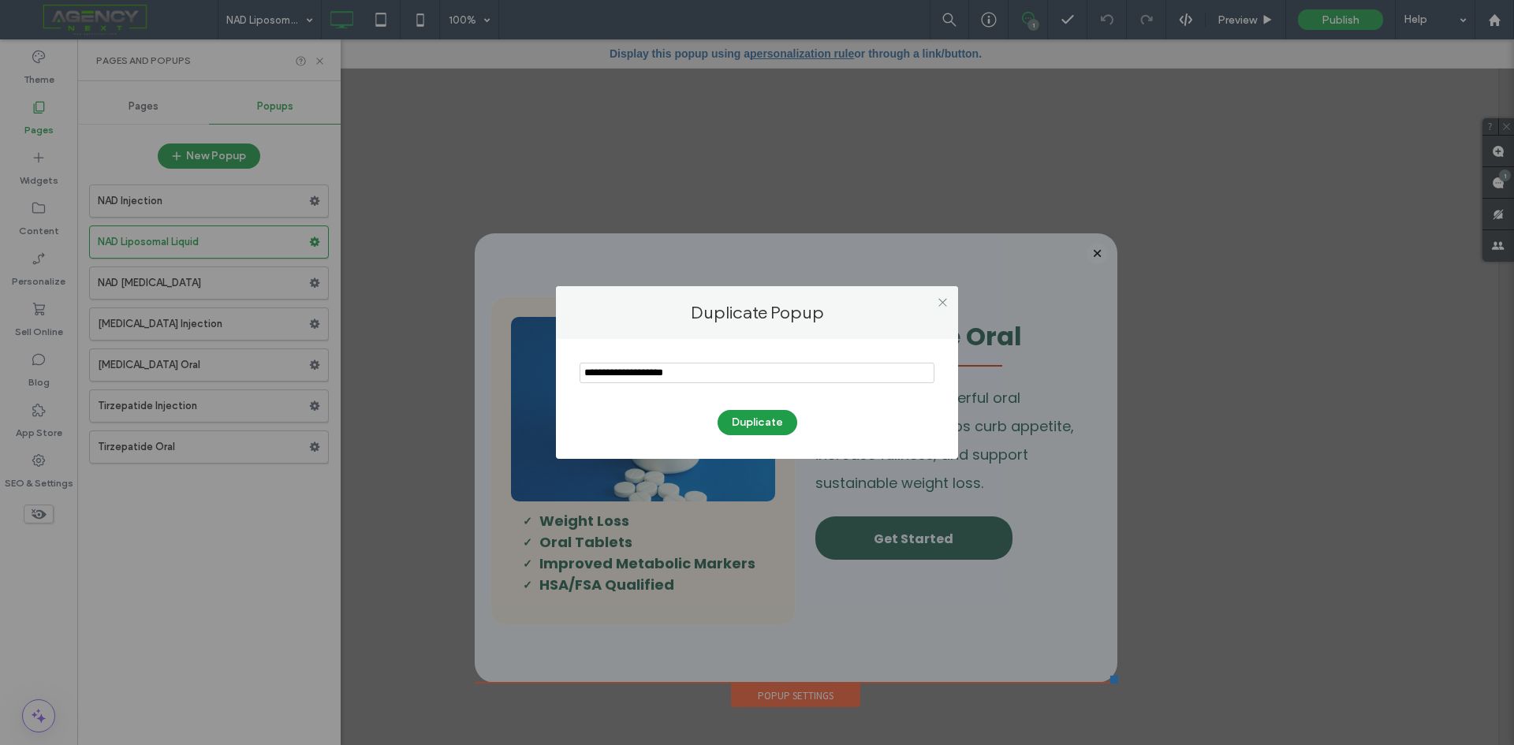
type input "**********"
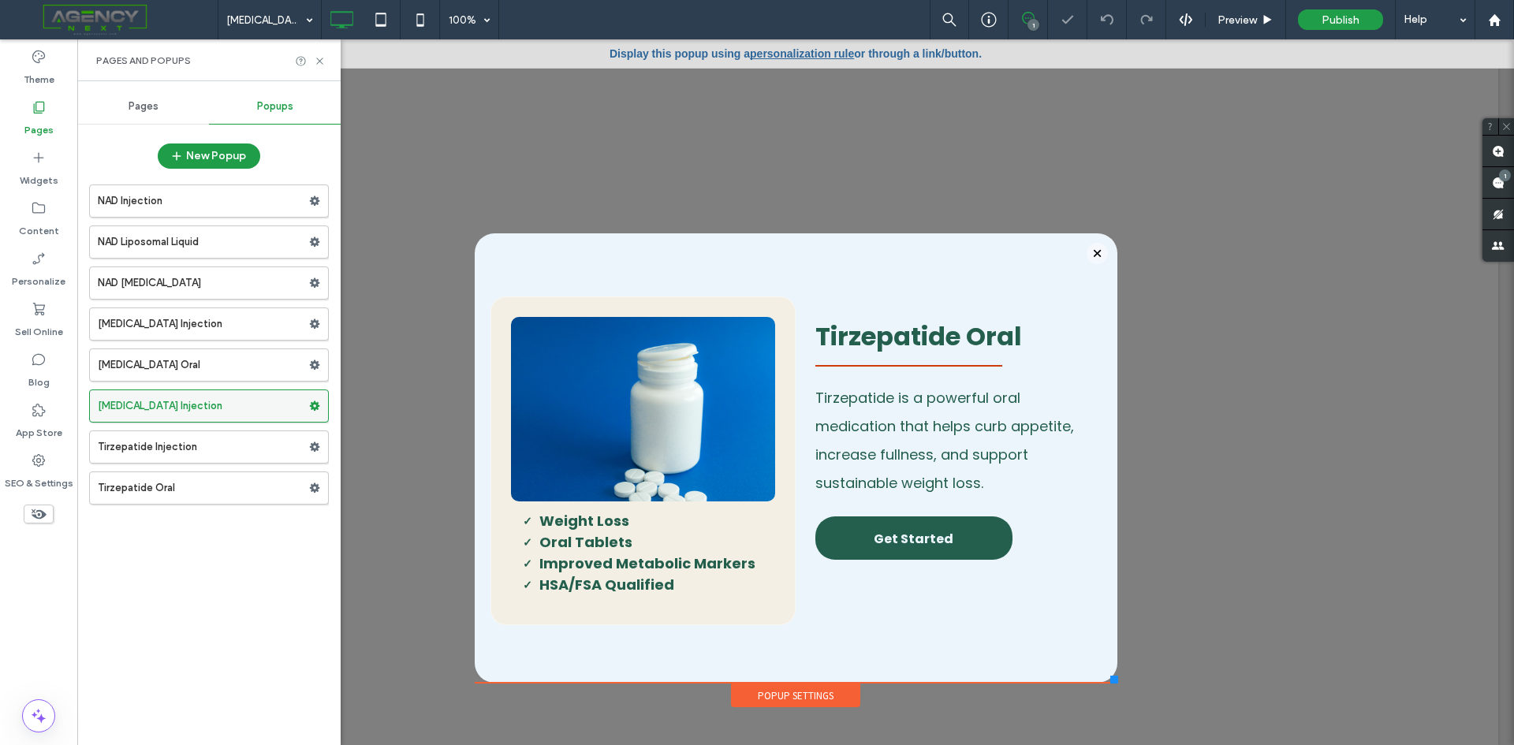
click at [314, 405] on icon at bounding box center [314, 406] width 11 height 11
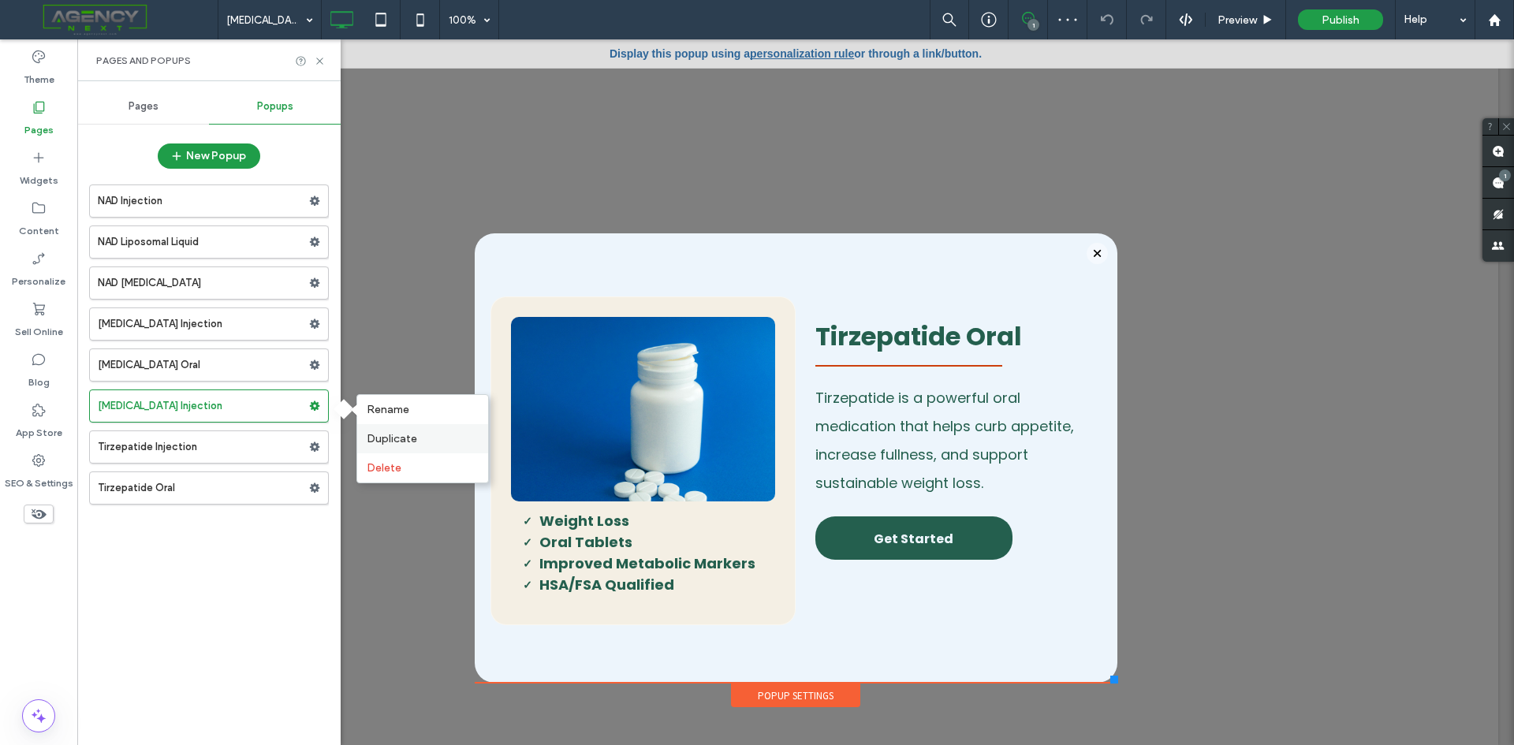
click at [363, 434] on div "Duplicate" at bounding box center [422, 438] width 131 height 29
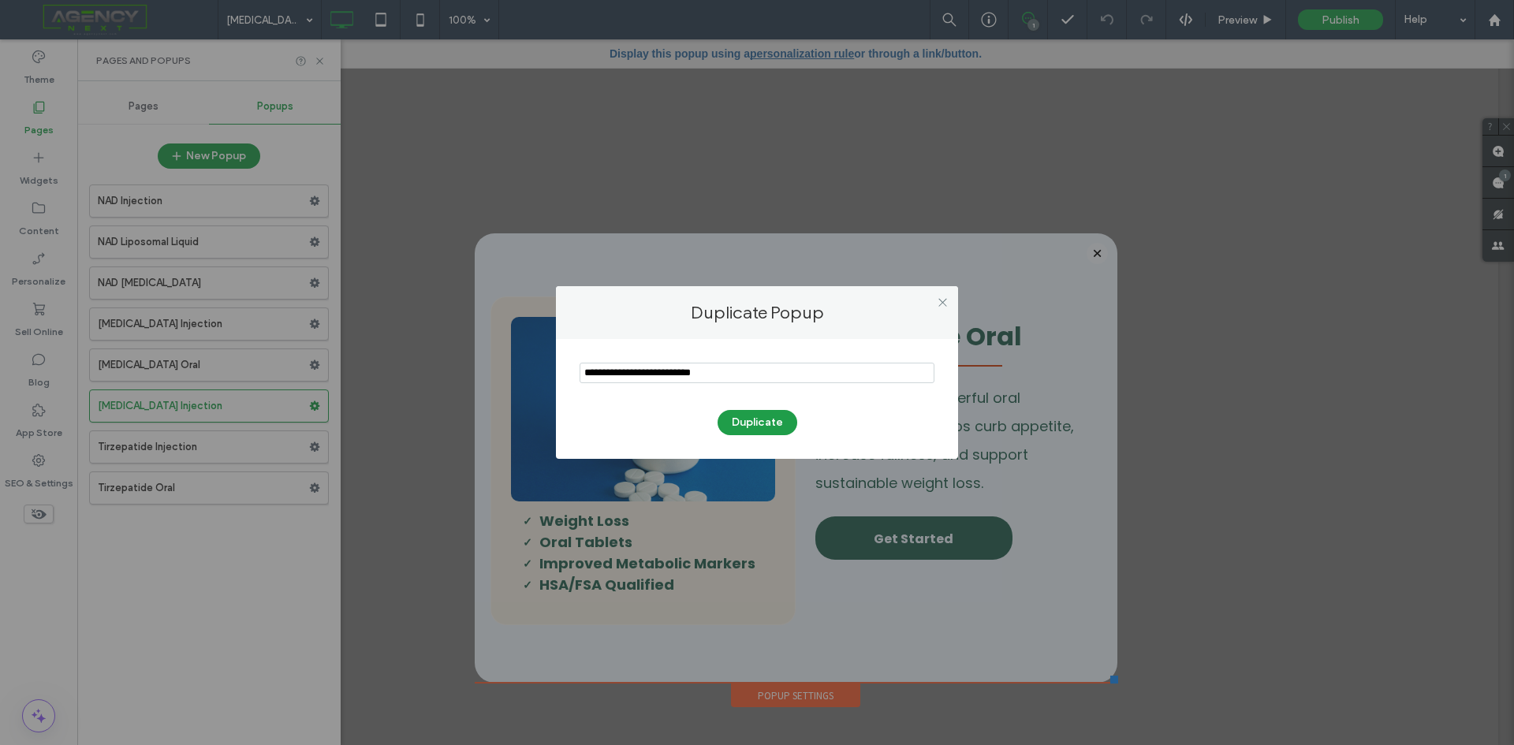
type input "**********"
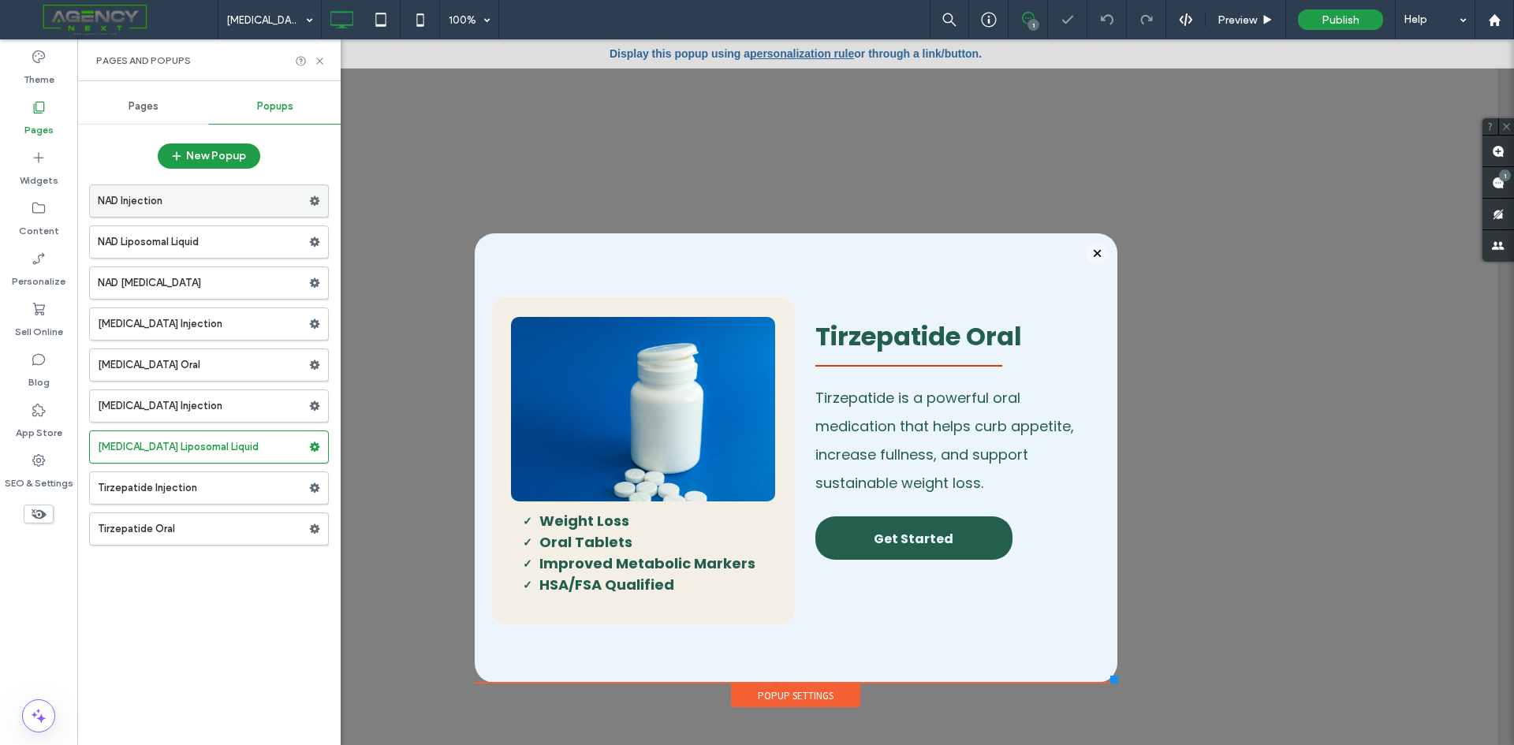
click at [318, 202] on use at bounding box center [315, 200] width 10 height 9
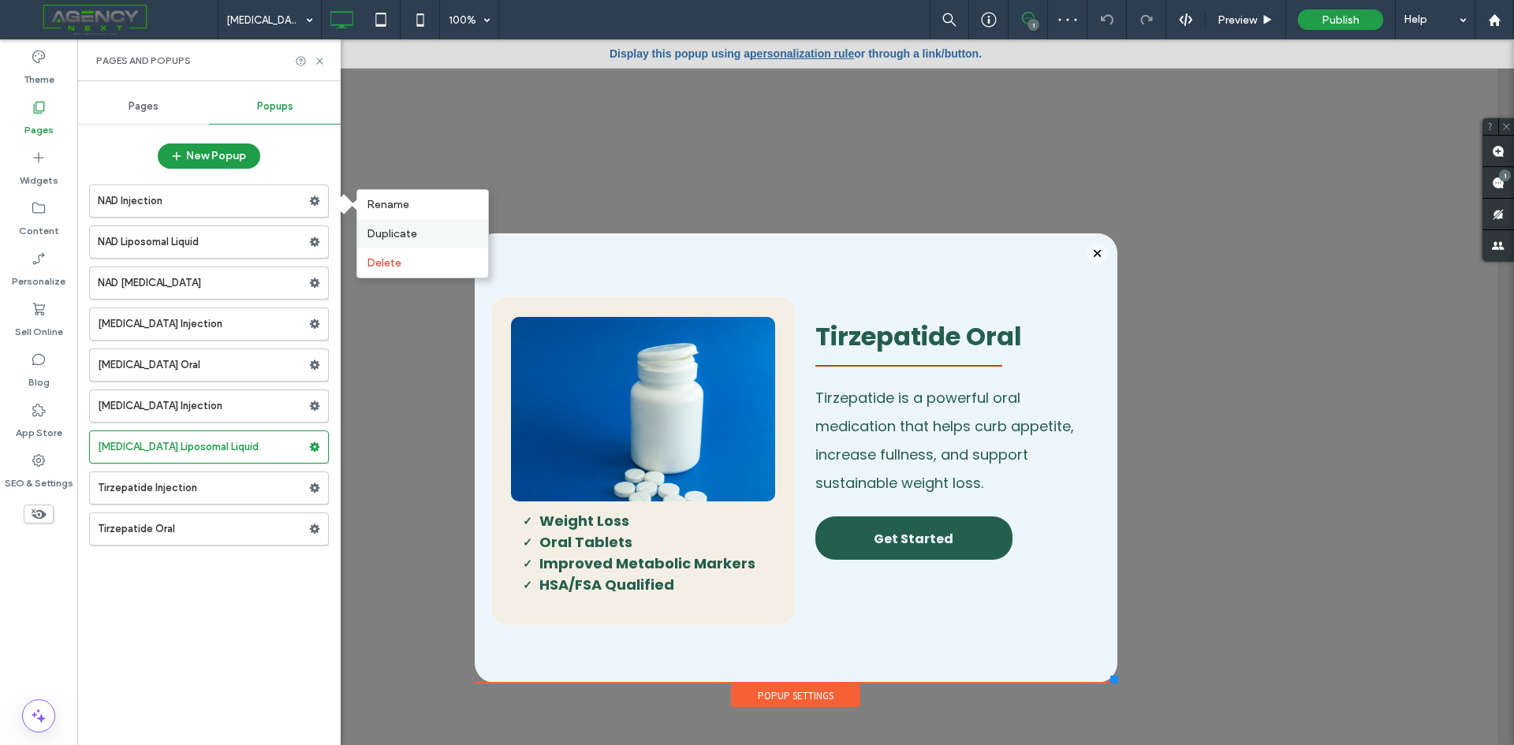
click at [370, 226] on div "Duplicate" at bounding box center [422, 233] width 131 height 29
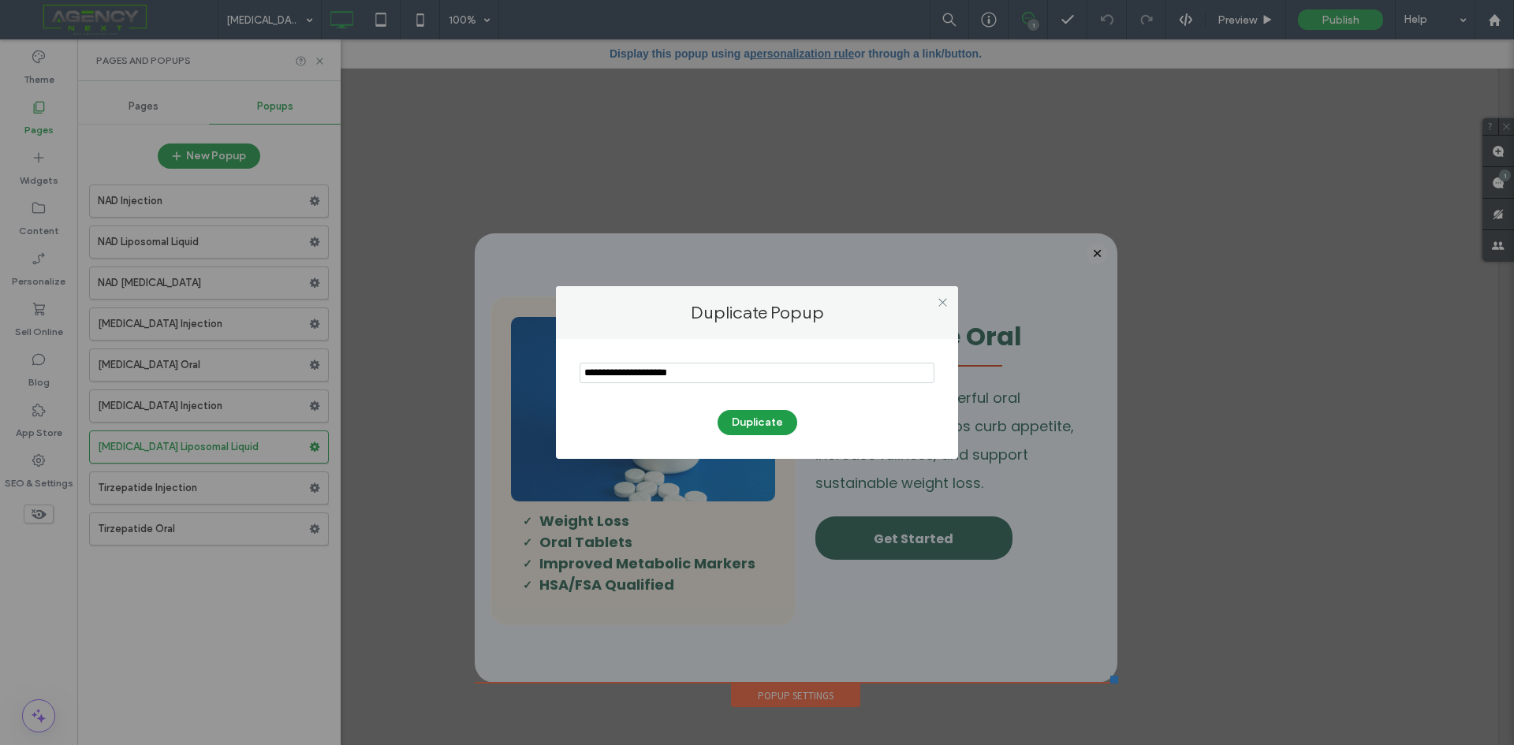
type input "*"
type input "*******"
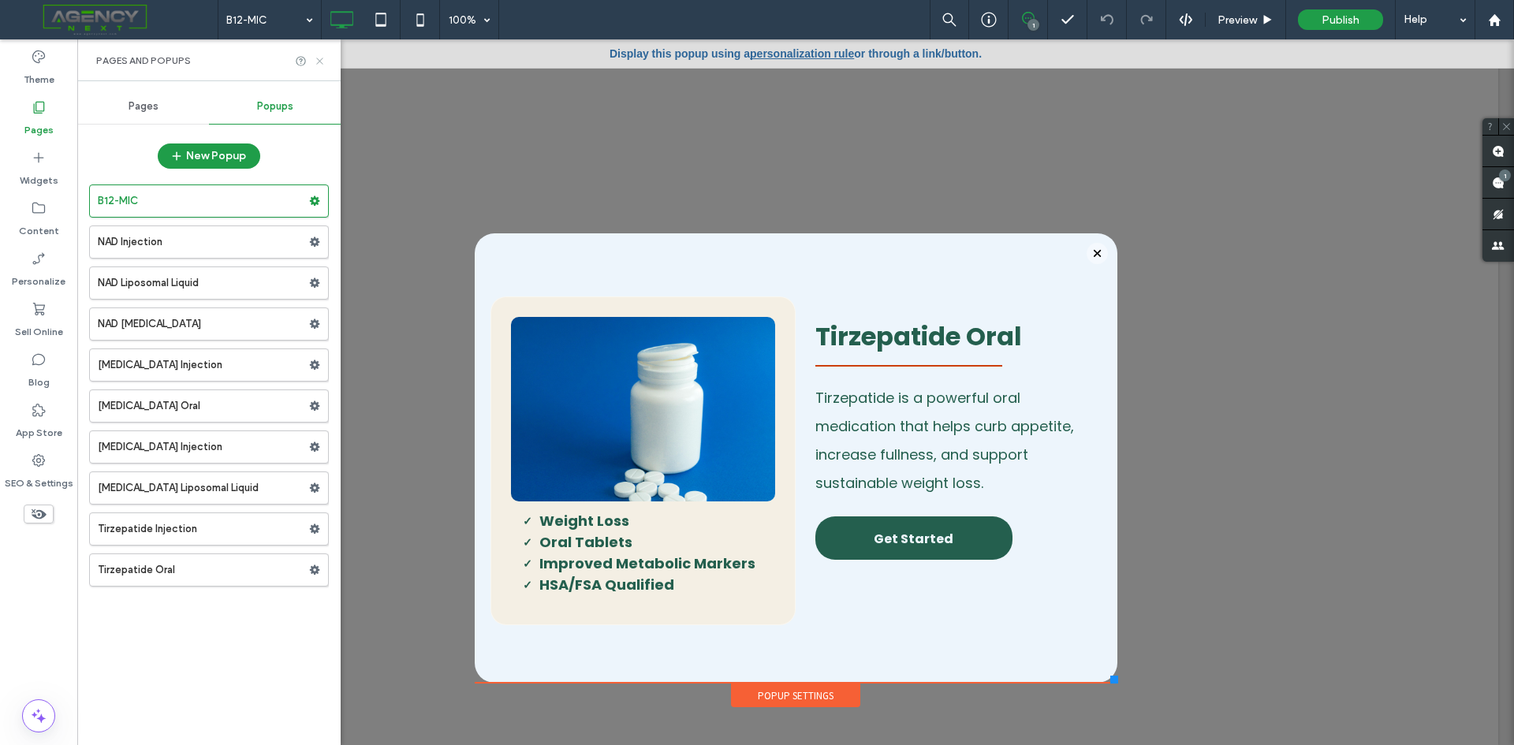
click at [318, 58] on icon at bounding box center [320, 61] width 12 height 12
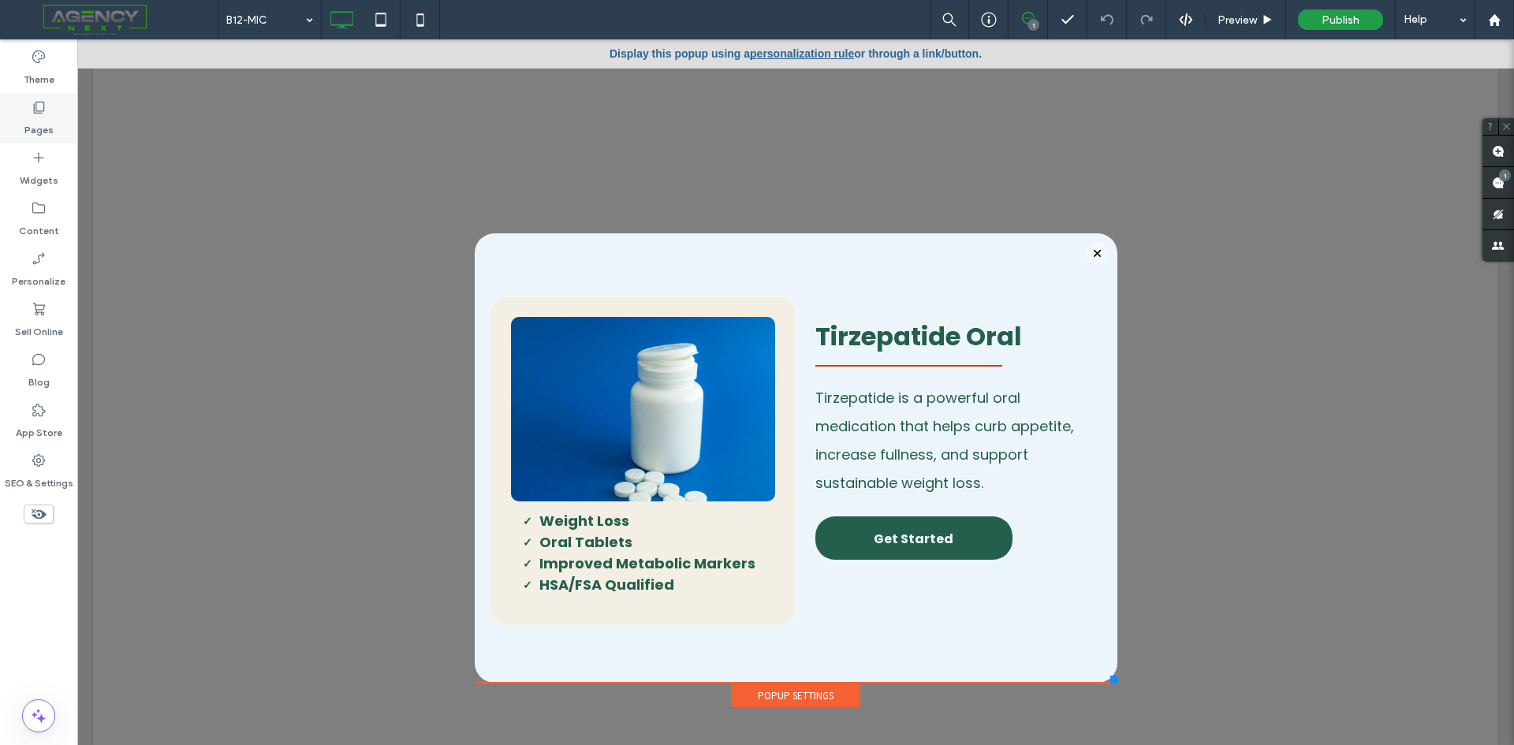
click at [32, 111] on icon at bounding box center [39, 107] width 16 height 16
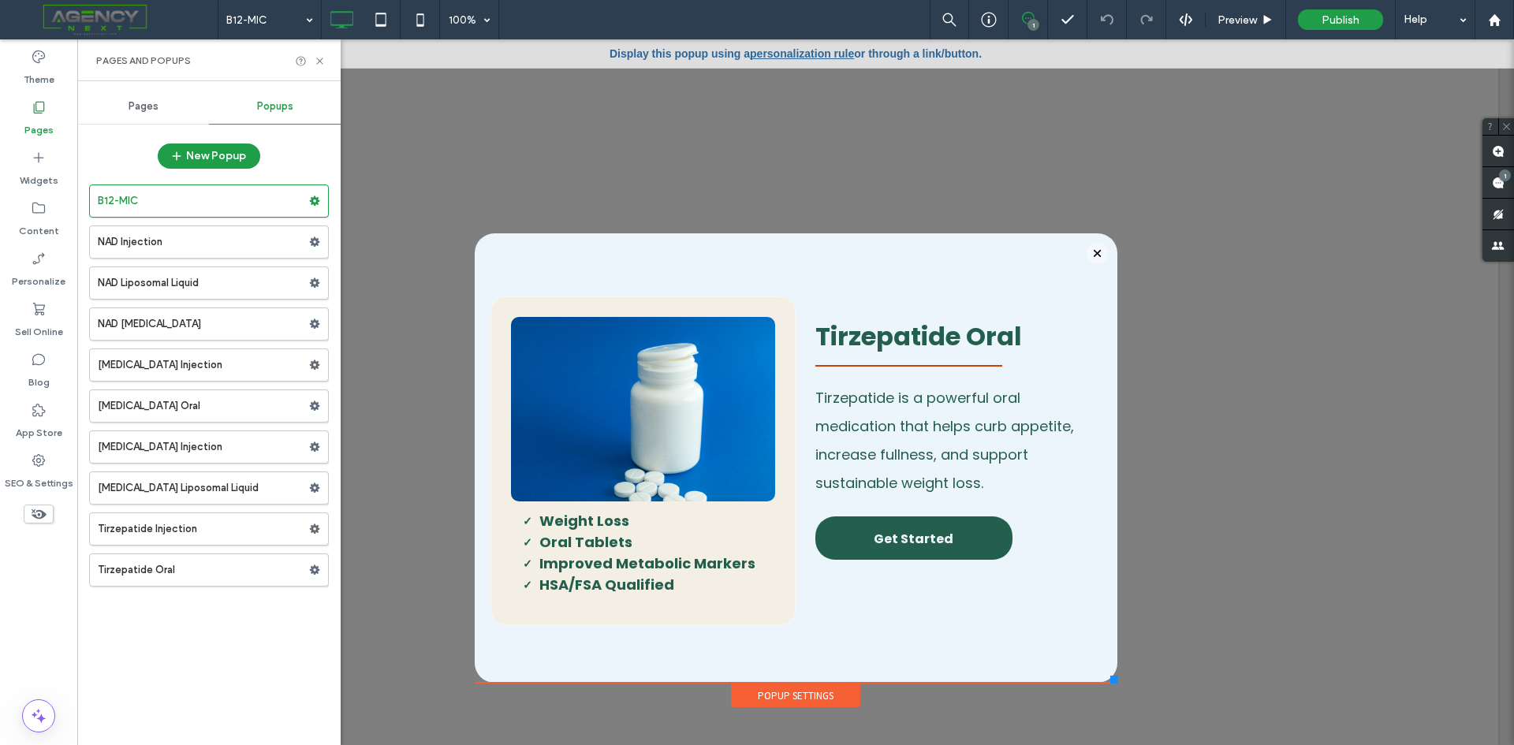
click at [136, 105] on span "Pages" at bounding box center [144, 106] width 30 height 13
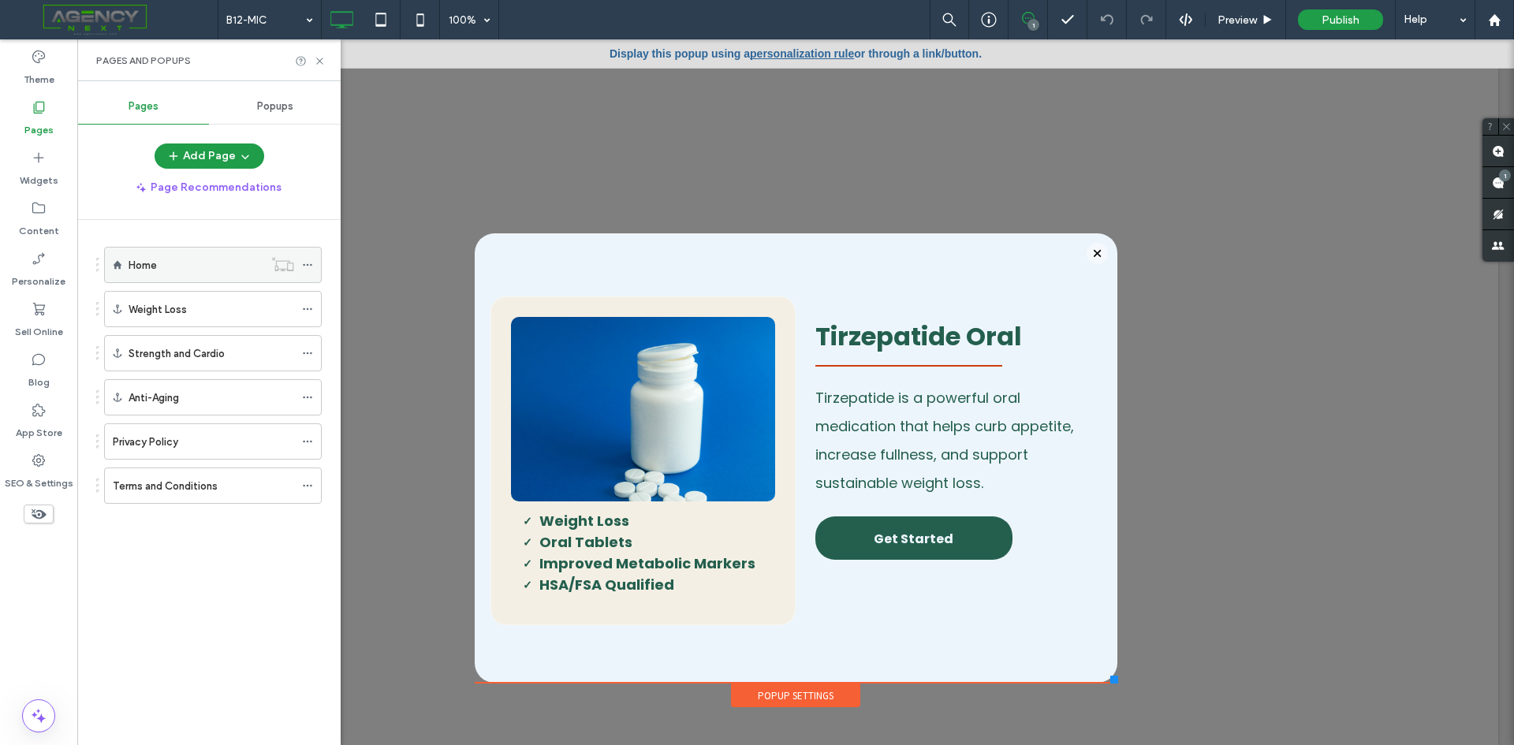
click at [189, 263] on div "Home" at bounding box center [196, 265] width 135 height 17
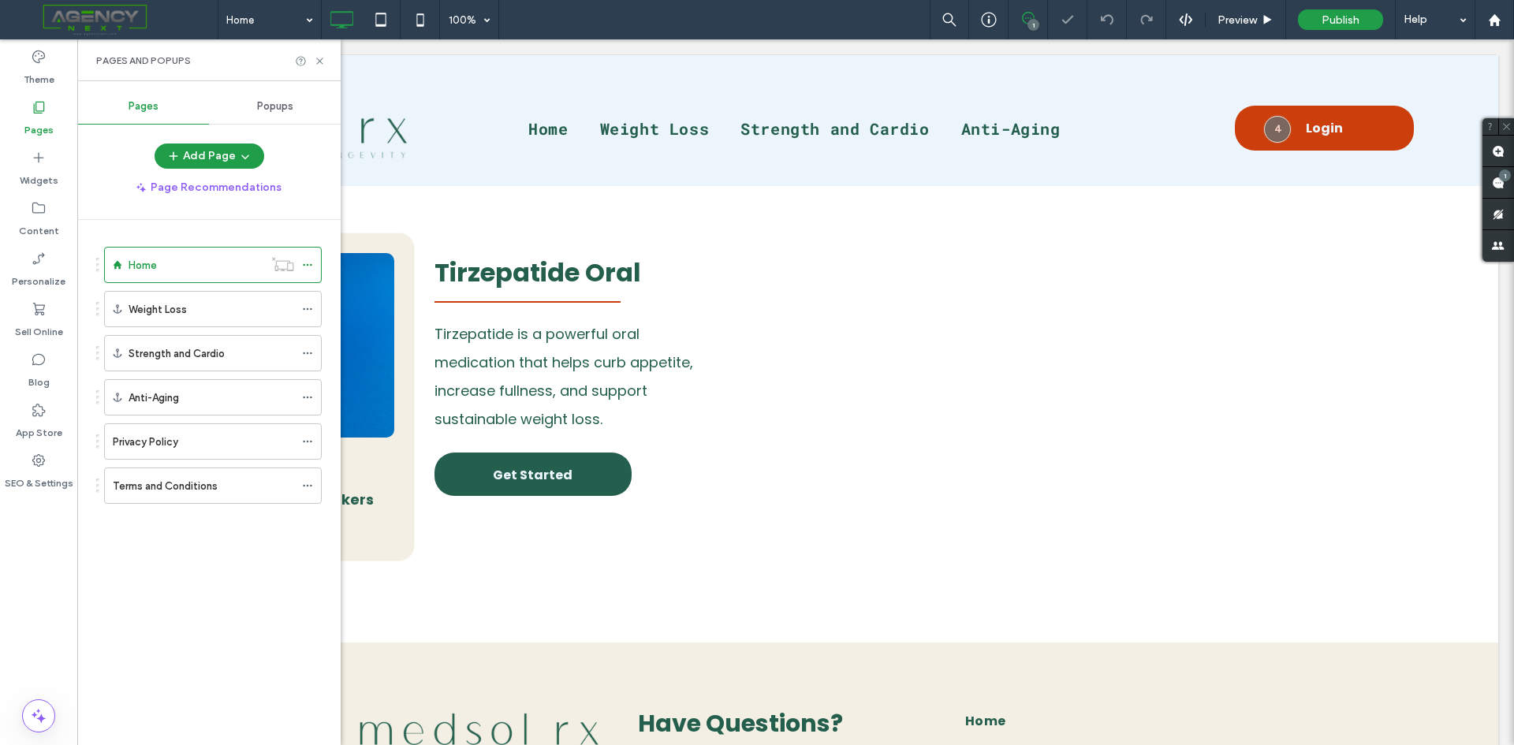
click at [319, 61] on icon at bounding box center [320, 61] width 12 height 12
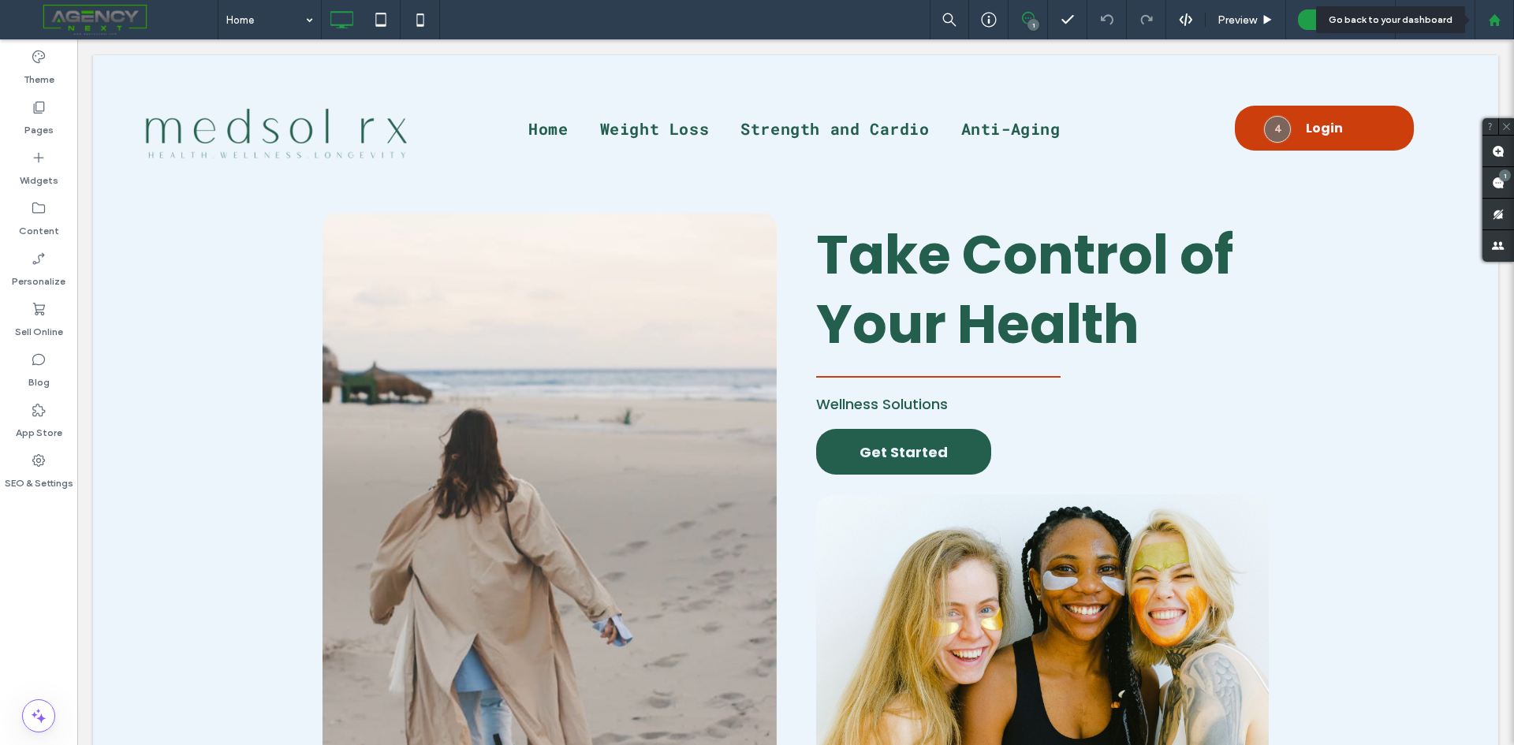
click at [1504, 27] on div at bounding box center [1493, 19] width 39 height 39
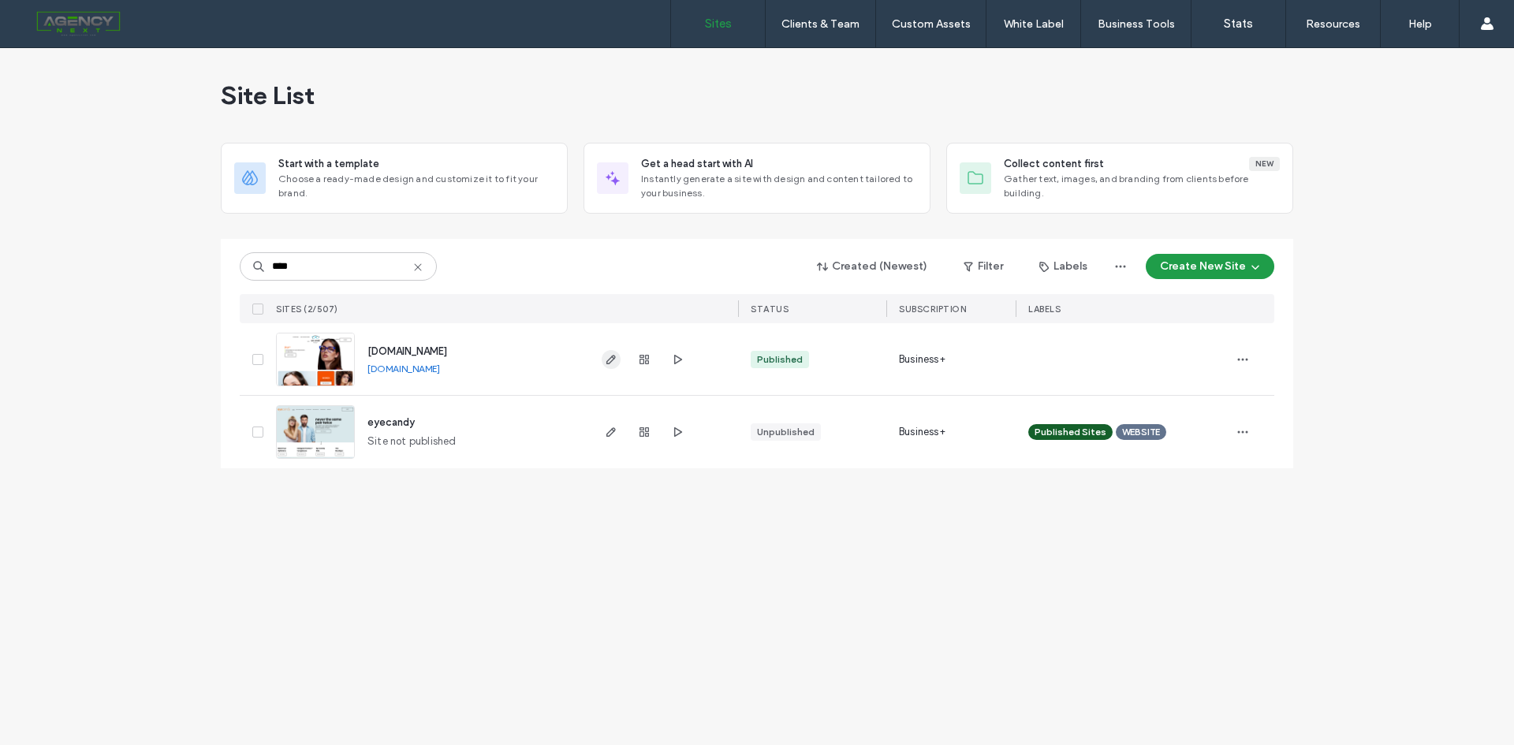
type input "****"
click at [608, 360] on use "button" at bounding box center [610, 359] width 9 height 9
